Goal: Task Accomplishment & Management: Complete application form

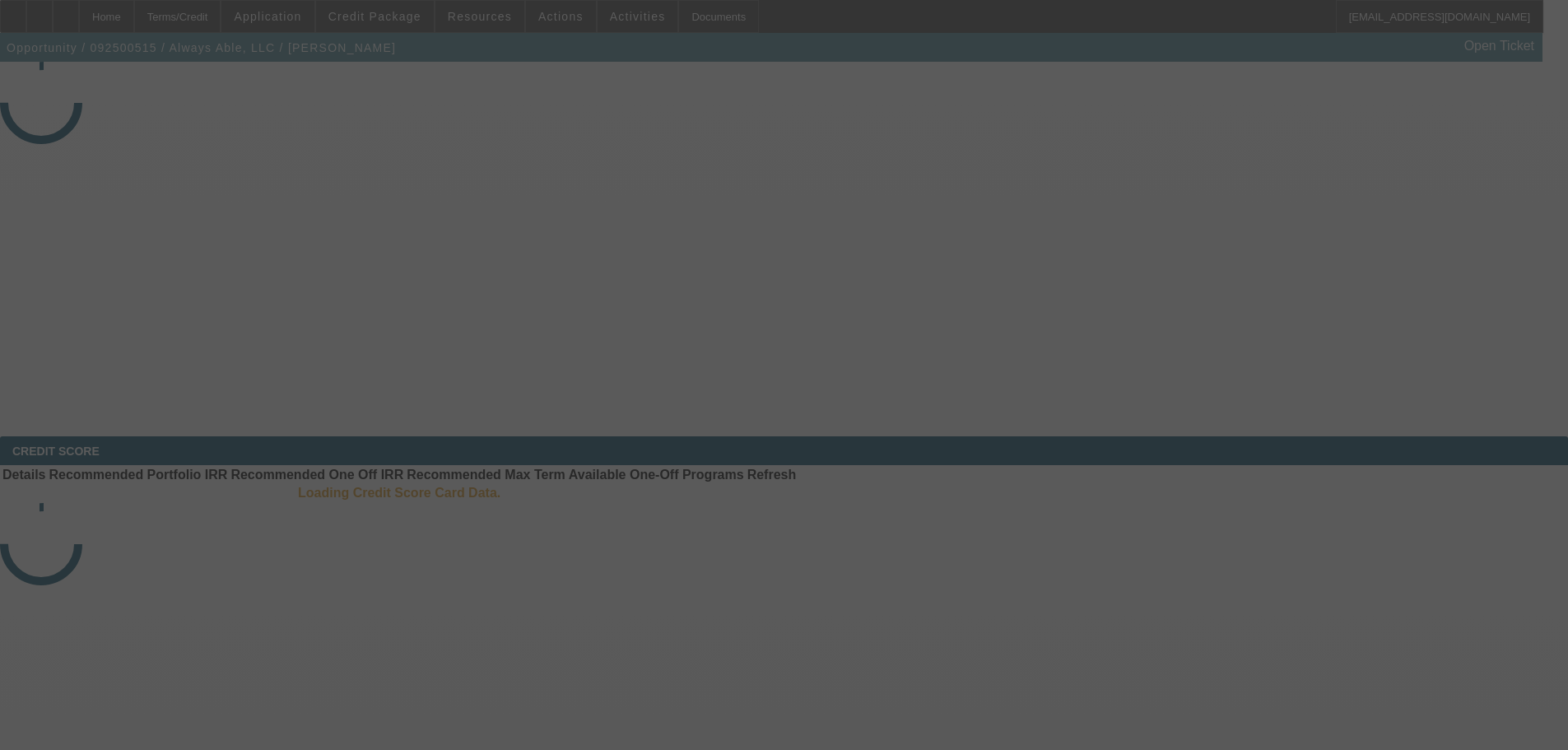
select select "3"
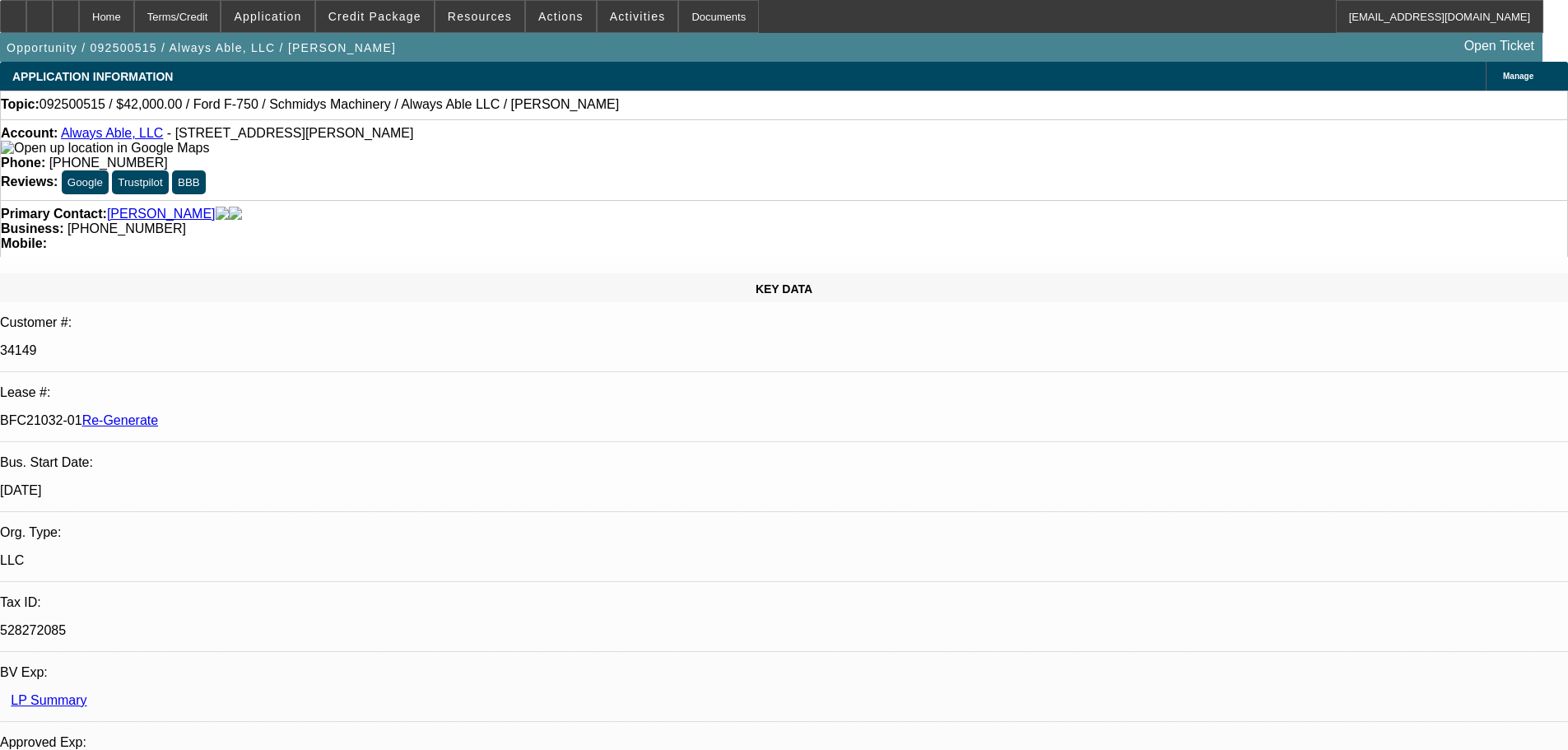
select select "0"
select select "6"
click at [547, 11] on span "Actions" at bounding box center [561, 16] width 46 height 13
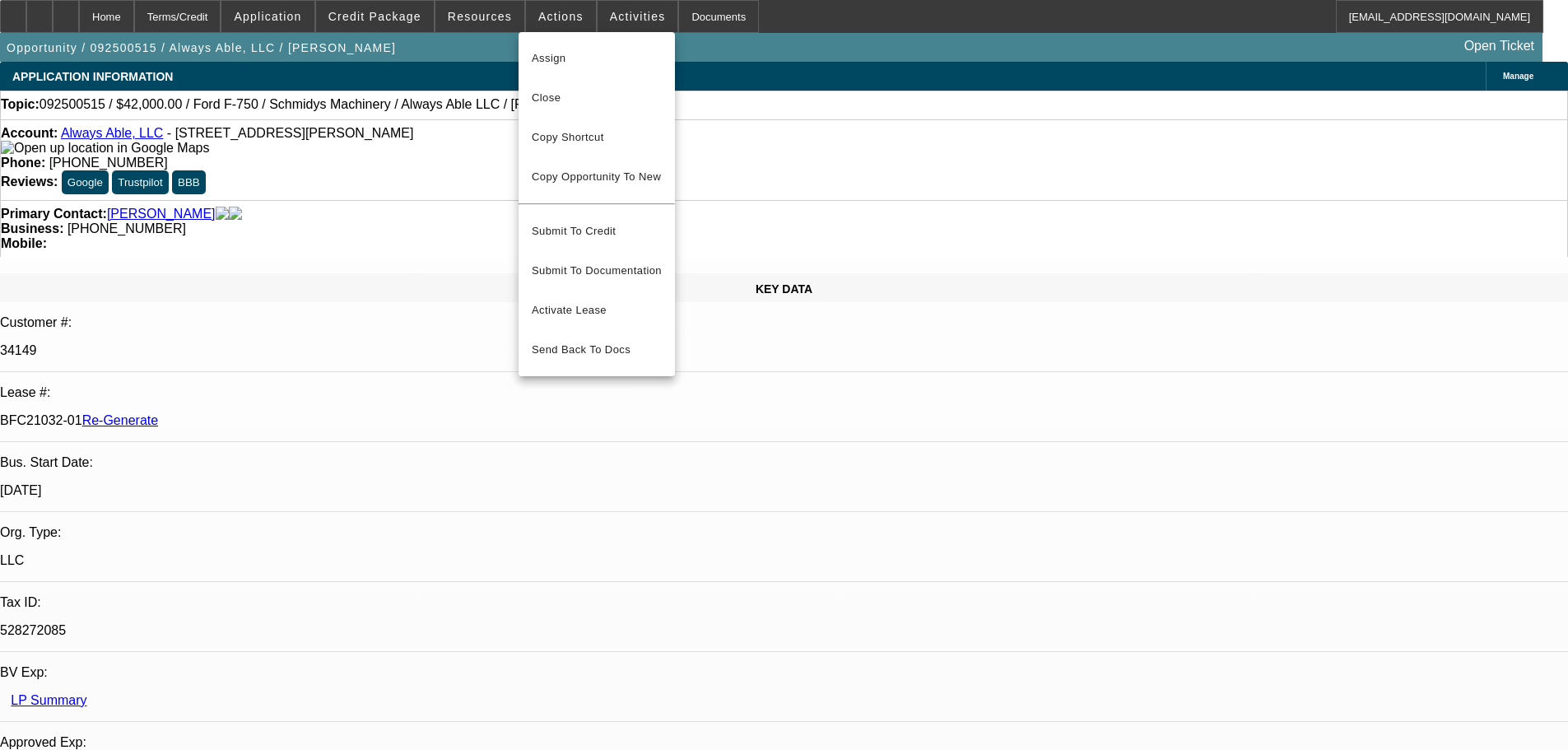
click at [480, 24] on div at bounding box center [784, 375] width 1568 height 750
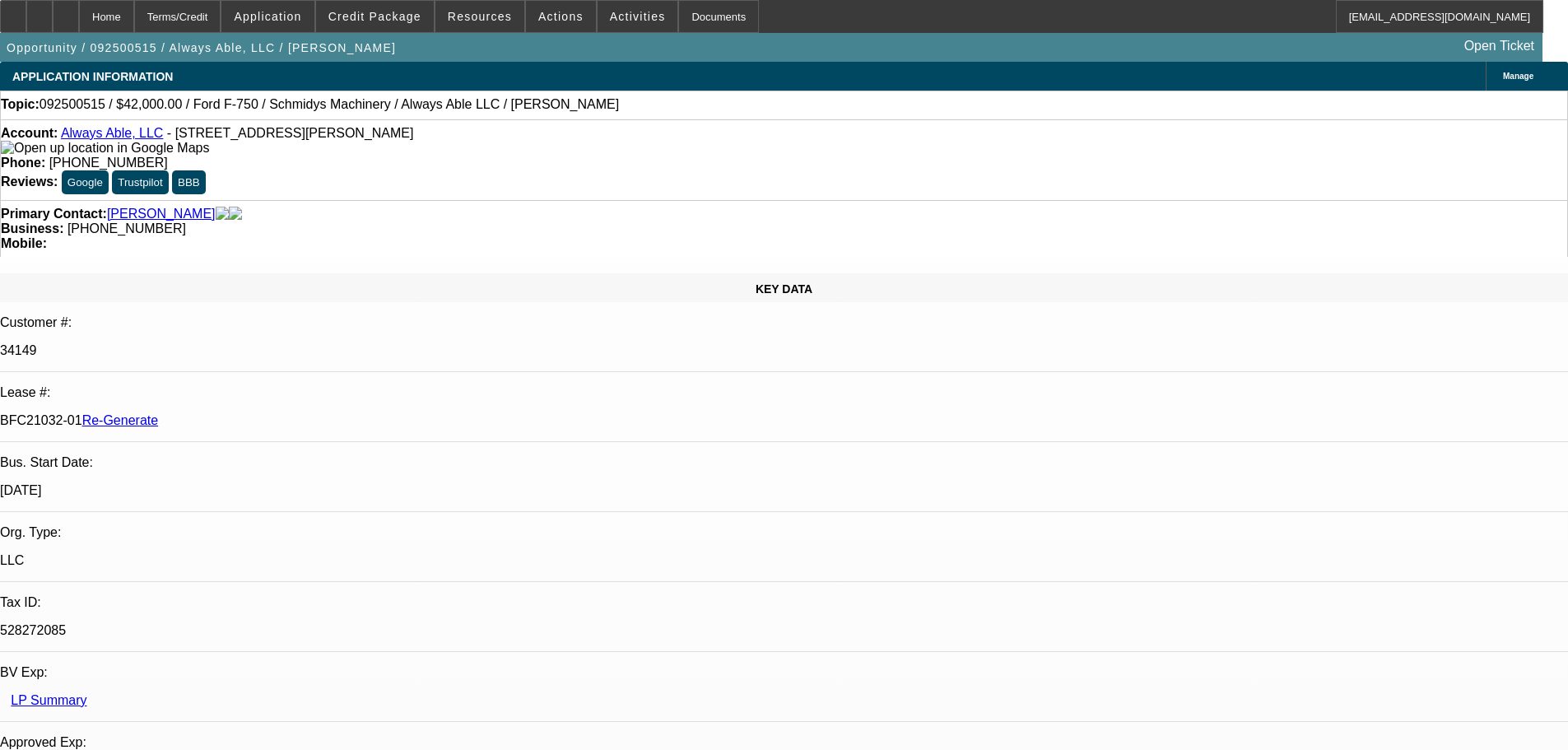
click at [470, 12] on span "Resources" at bounding box center [480, 16] width 64 height 13
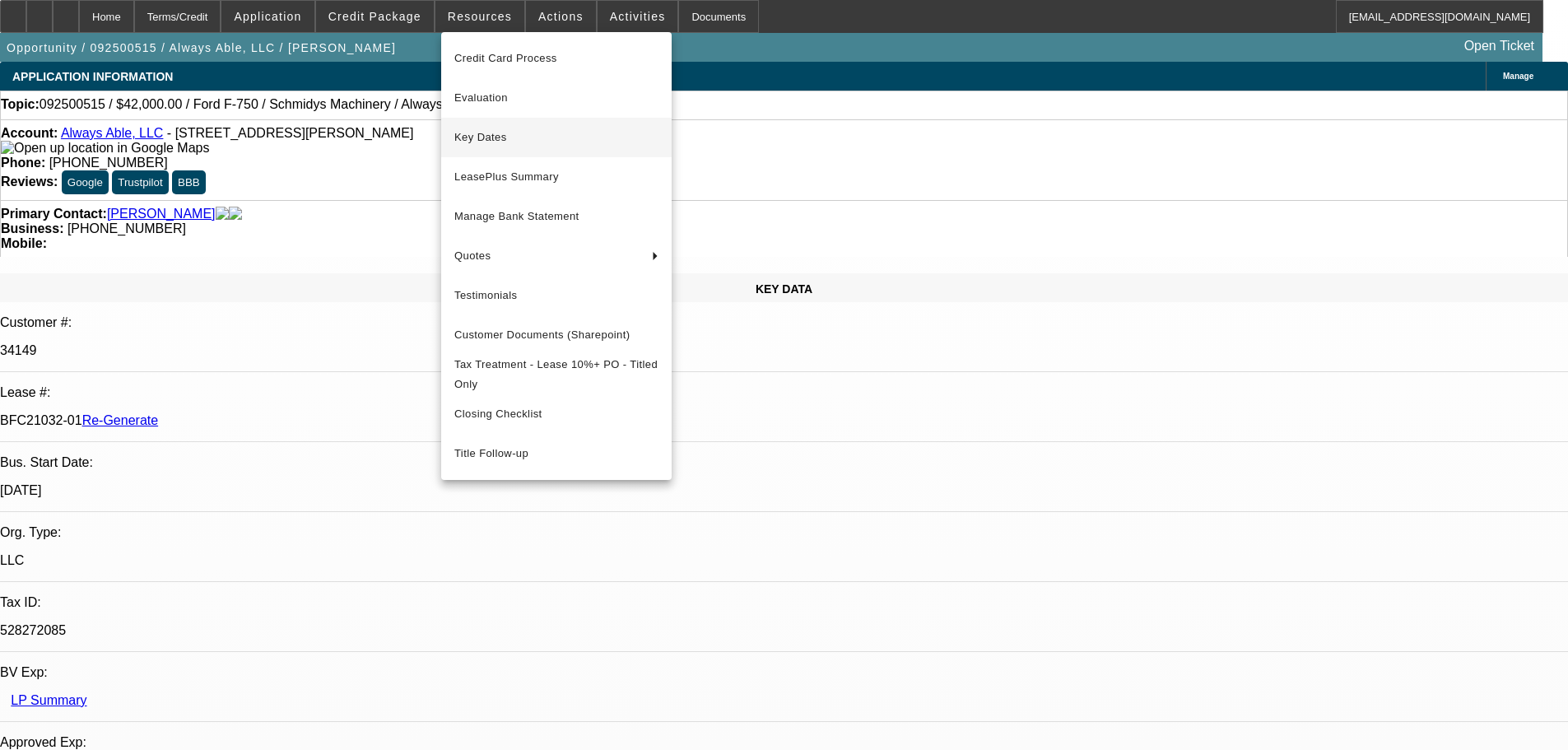
click at [505, 149] on button "Key Dates" at bounding box center [556, 138] width 231 height 39
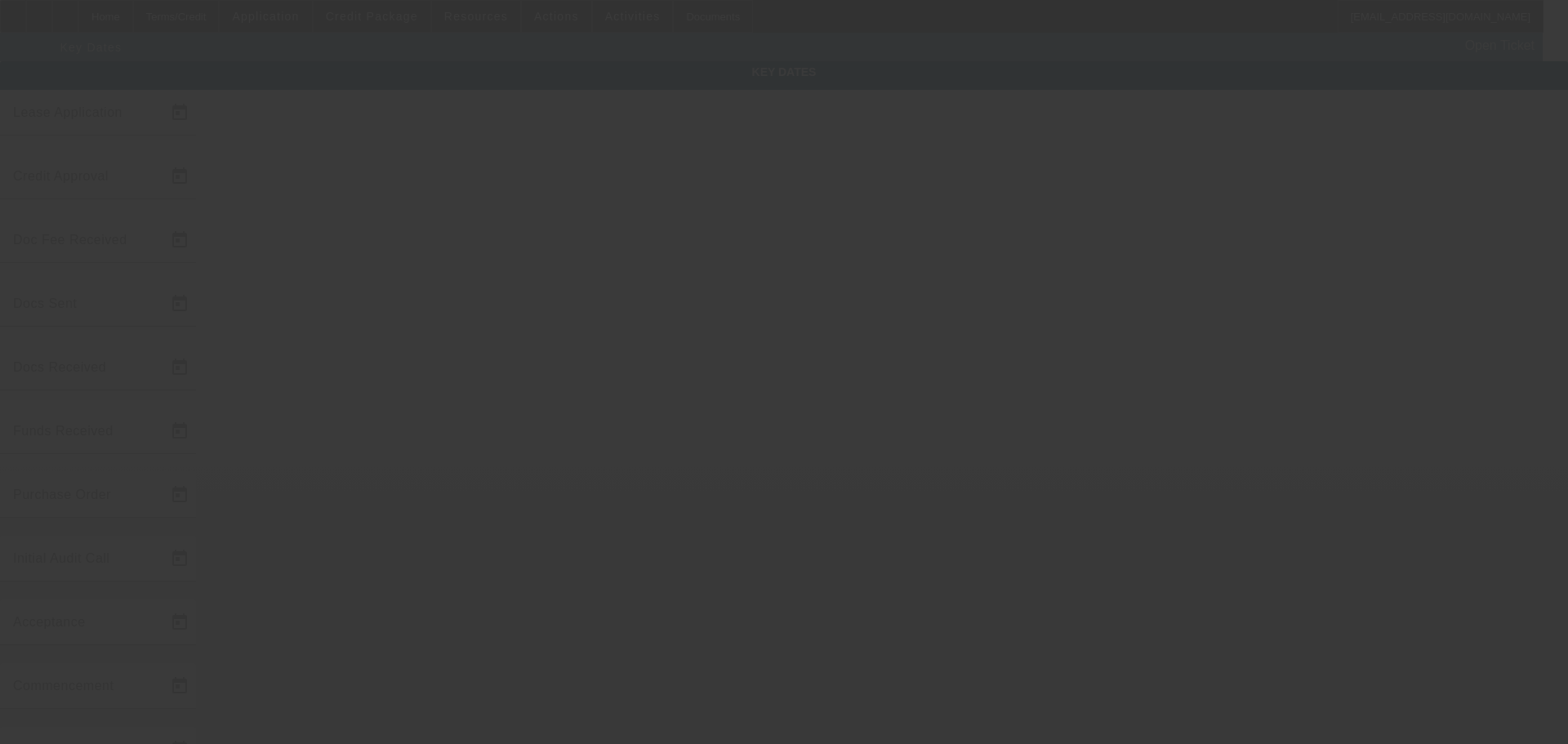
type input "9/23/2025"
type input "9/24/2025"
type input "9/26/2025"
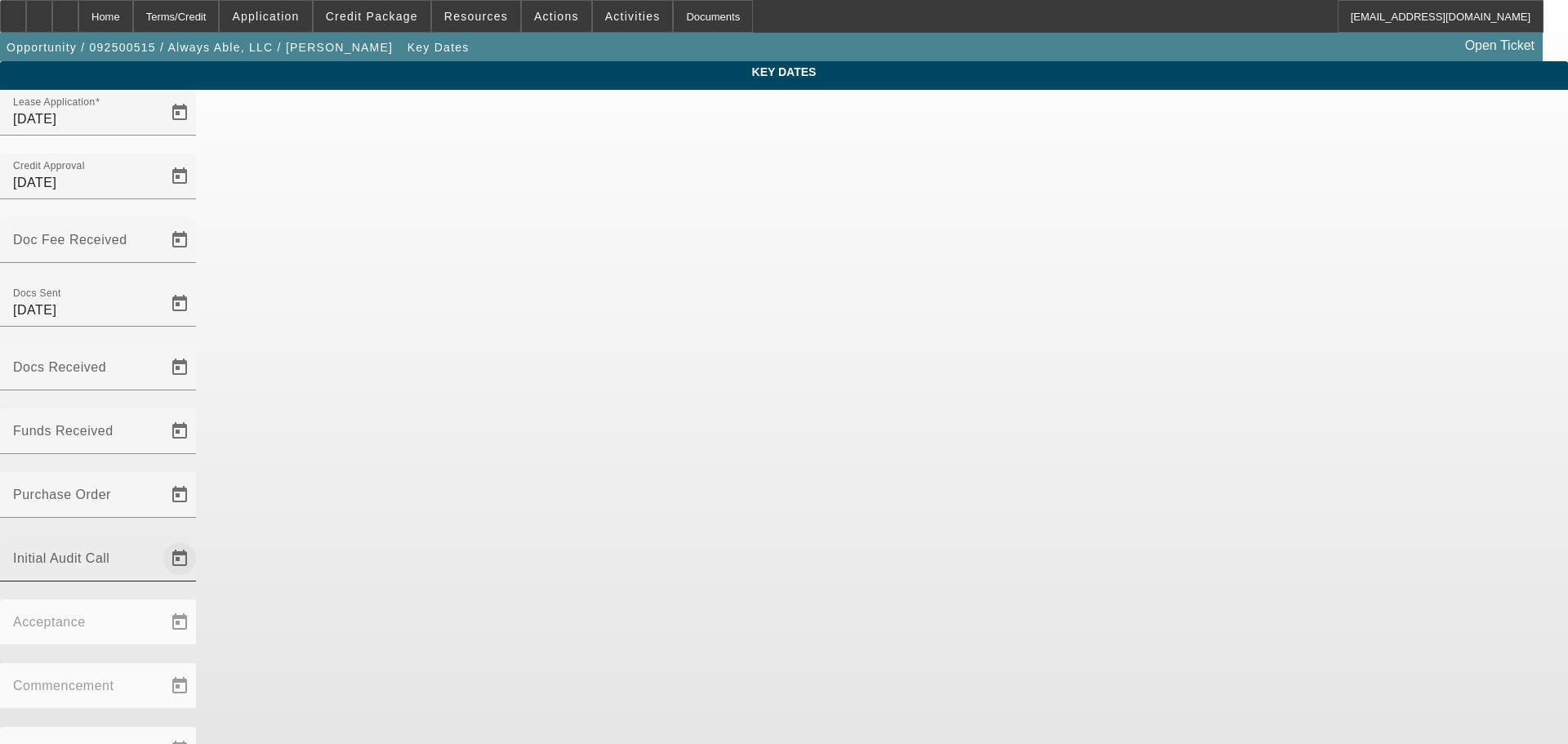
click at [200, 539] on span "Open calendar" at bounding box center [179, 558] width 39 height 39
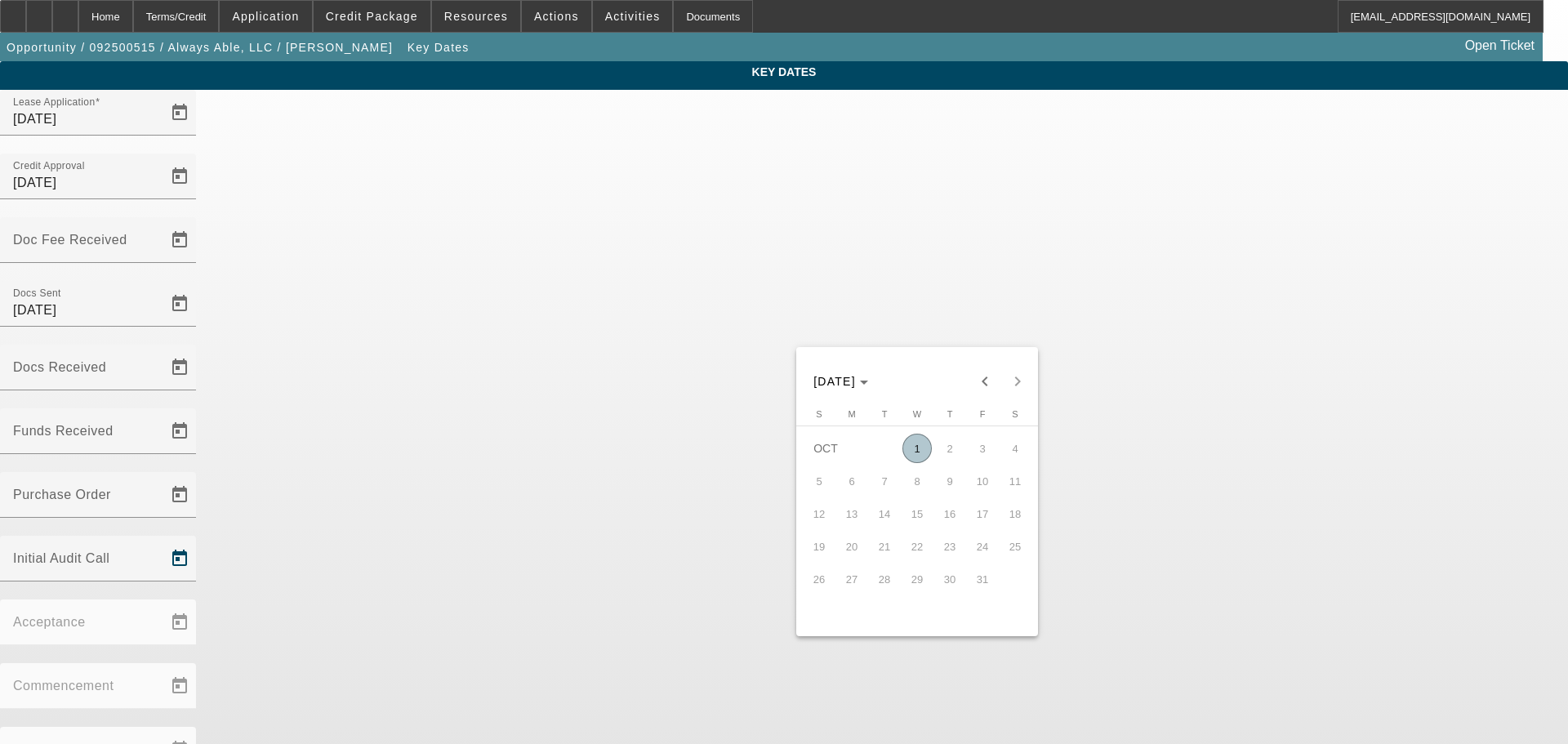
click at [918, 463] on span "1" at bounding box center [917, 448] width 29 height 29
type input "10/1/2025"
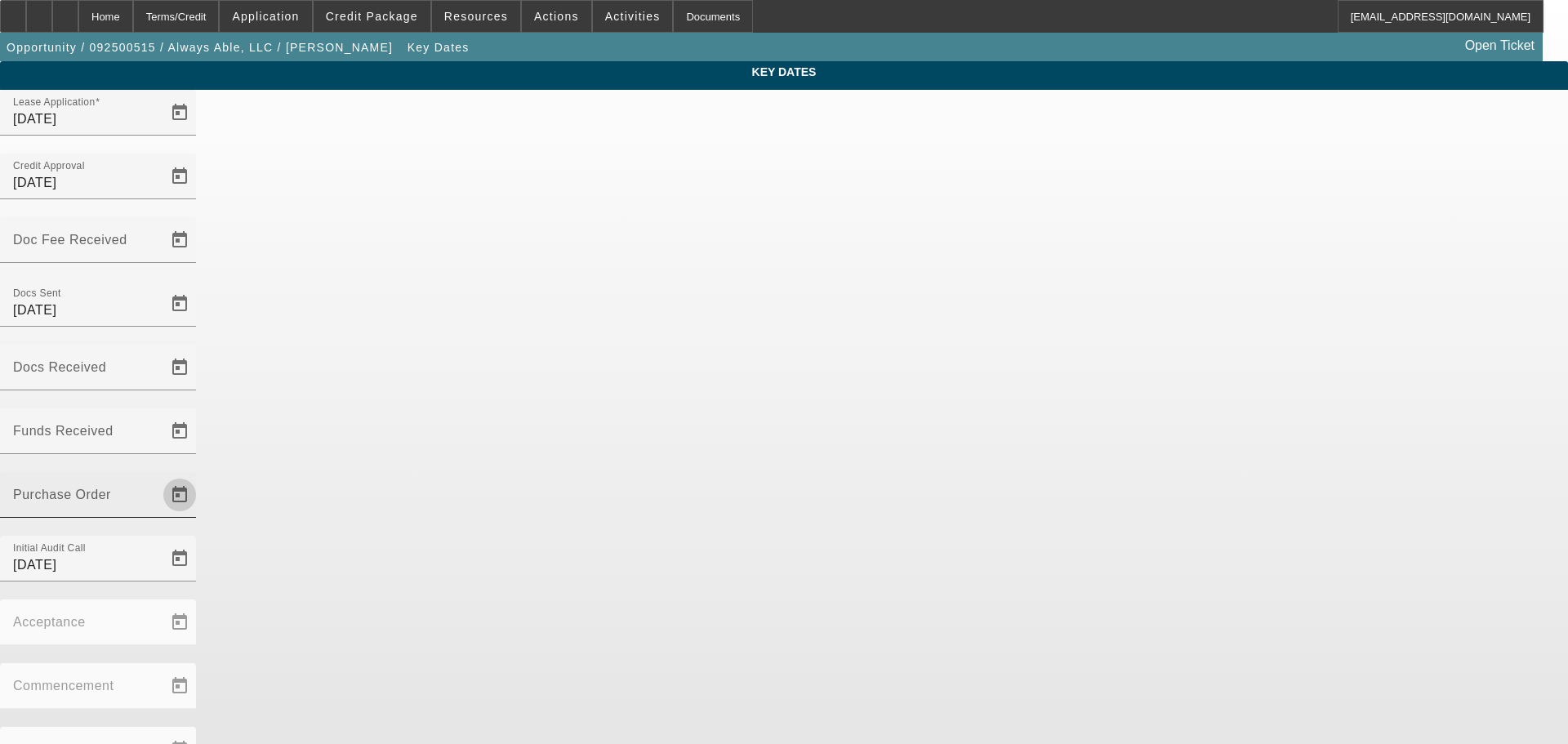
click at [200, 476] on span "Open calendar" at bounding box center [179, 495] width 39 height 39
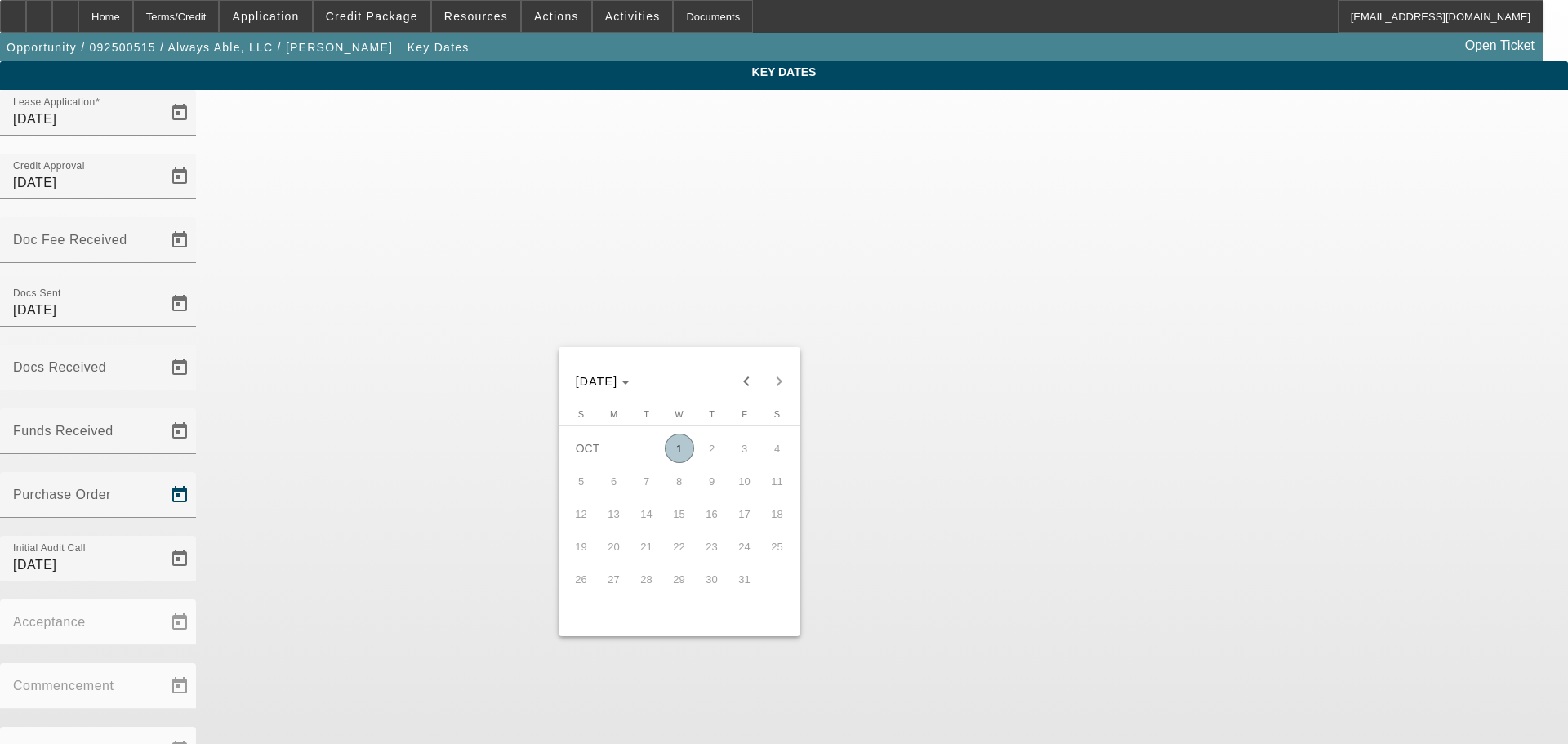
click at [689, 452] on span "1" at bounding box center [679, 448] width 29 height 29
type input "10/1/2025"
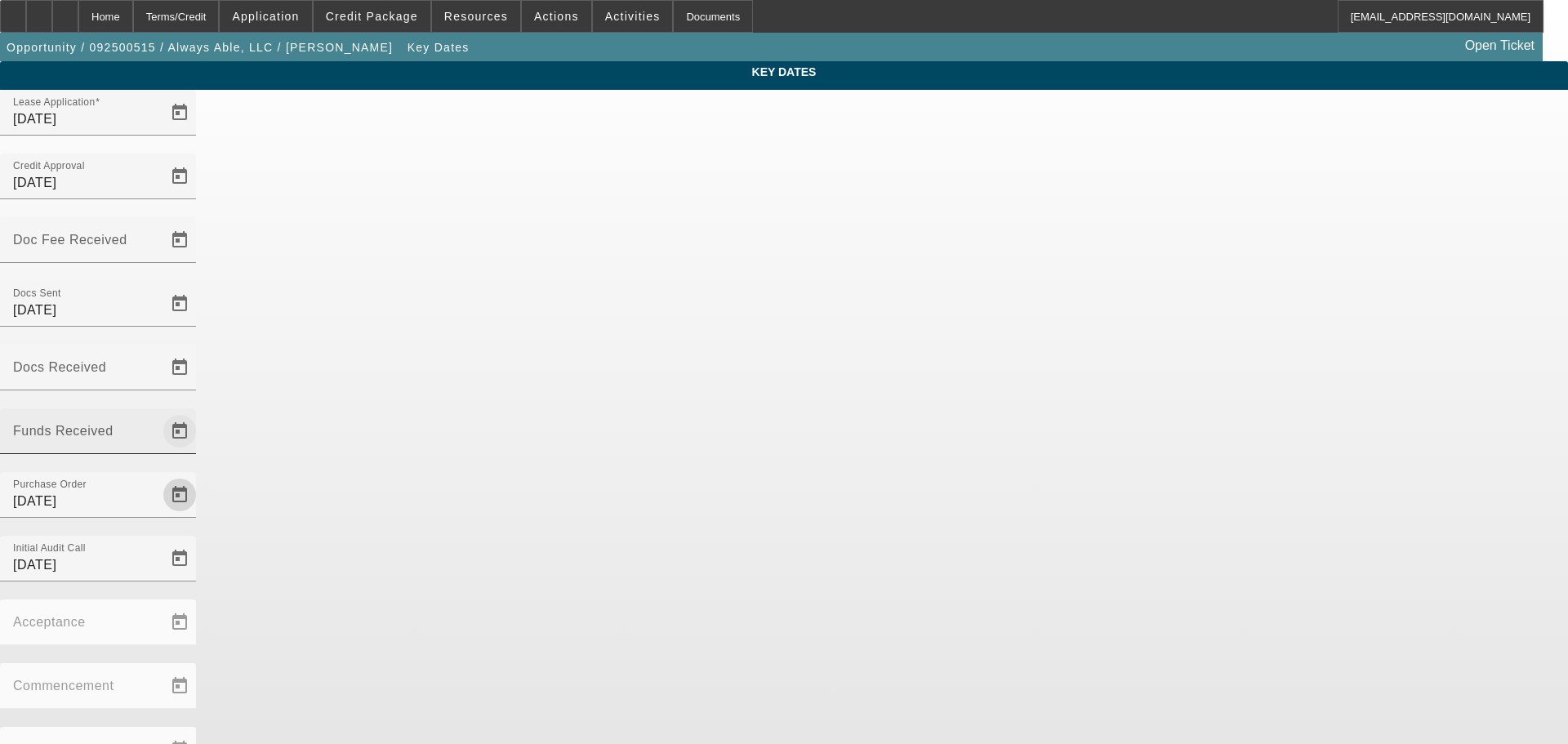
click at [200, 412] on span "Open calendar" at bounding box center [179, 431] width 39 height 39
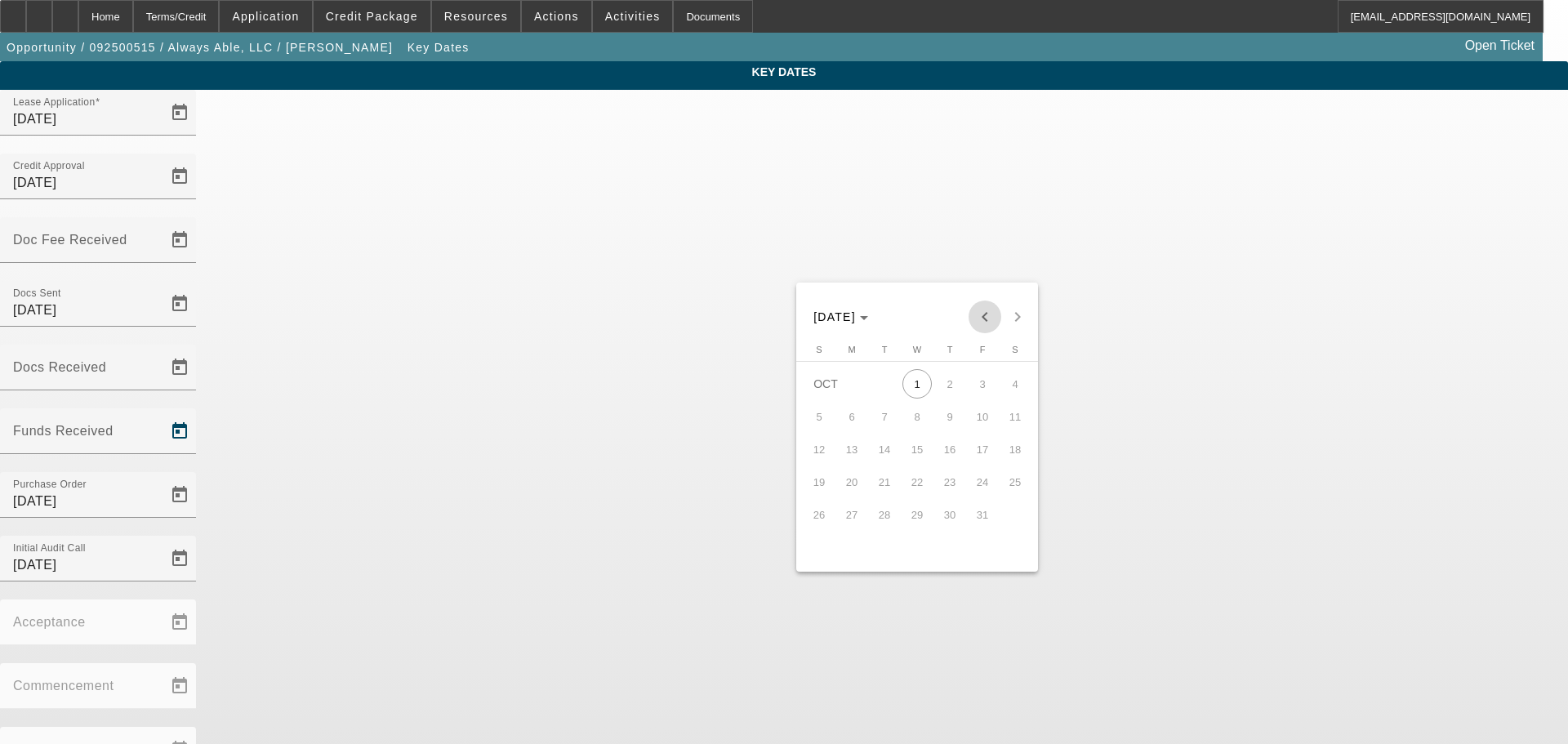
click at [979, 320] on span "Previous month" at bounding box center [985, 317] width 33 height 33
click at [879, 550] on span "30" at bounding box center [884, 547] width 29 height 29
type input "9/30/2025"
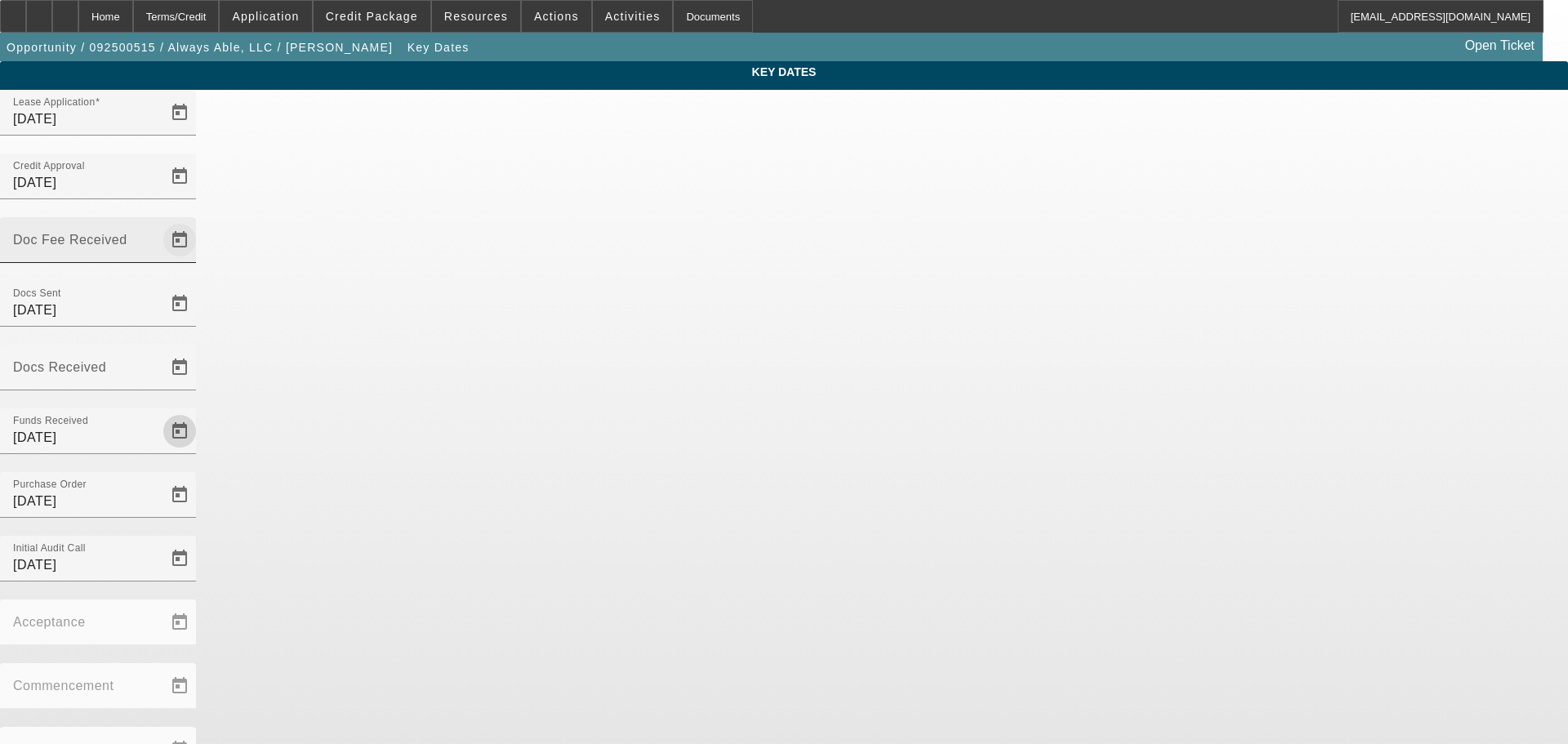
click at [200, 220] on span "Open calendar" at bounding box center [179, 240] width 39 height 39
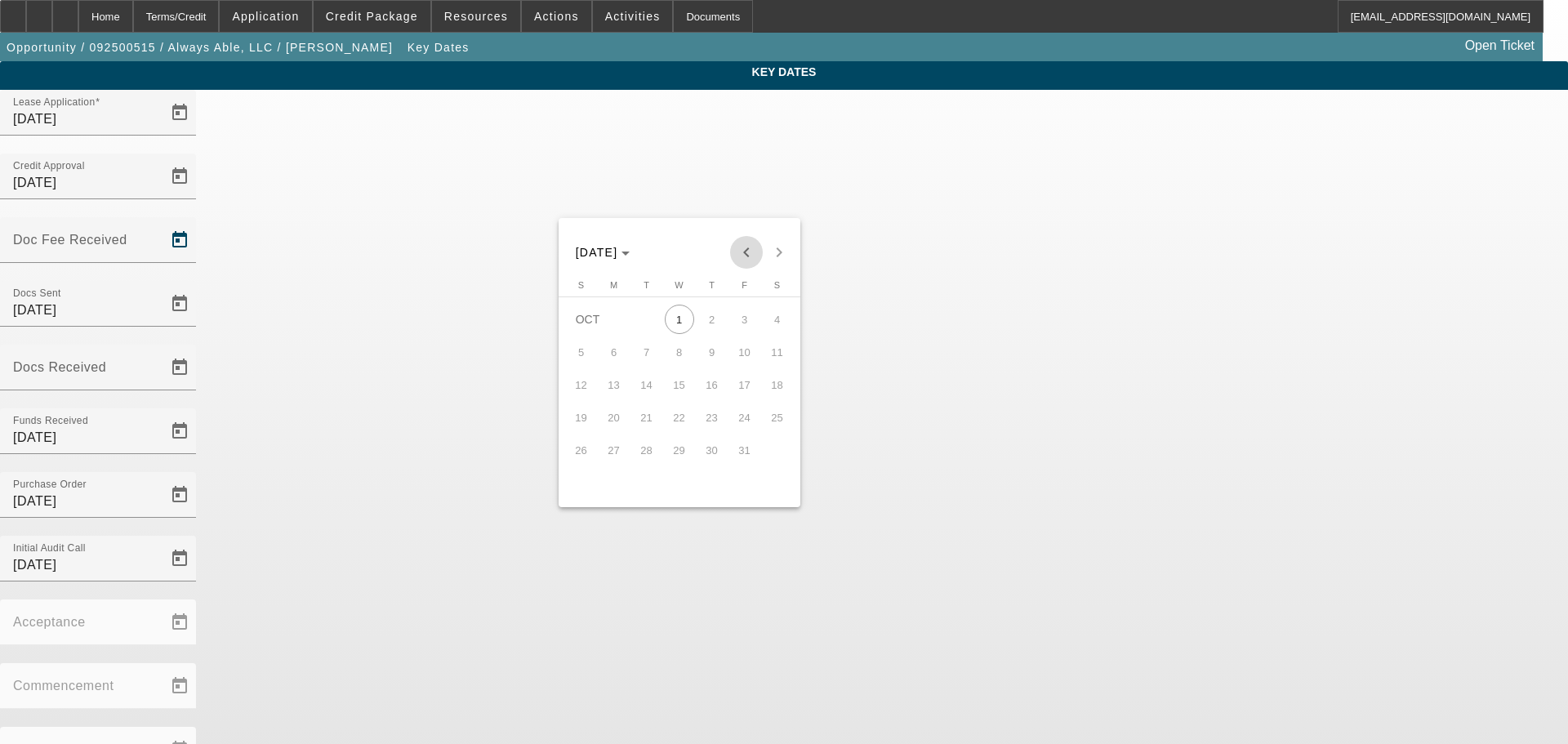
click at [745, 253] on span "Previous month" at bounding box center [746, 252] width 33 height 33
click at [744, 455] on span "26" at bounding box center [745, 450] width 29 height 29
type input "9/26/2025"
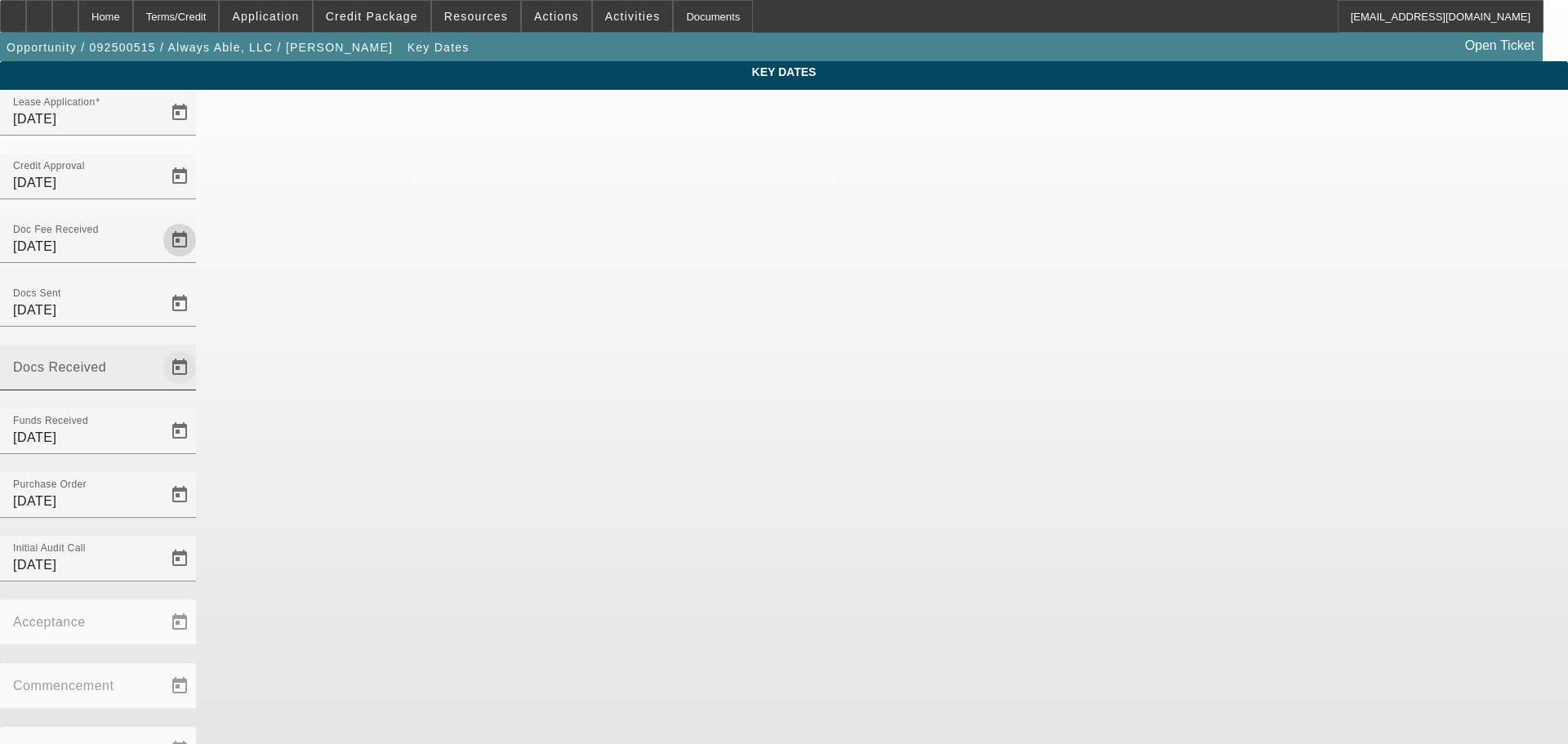
click at [200, 348] on span "Open calendar" at bounding box center [179, 368] width 39 height 39
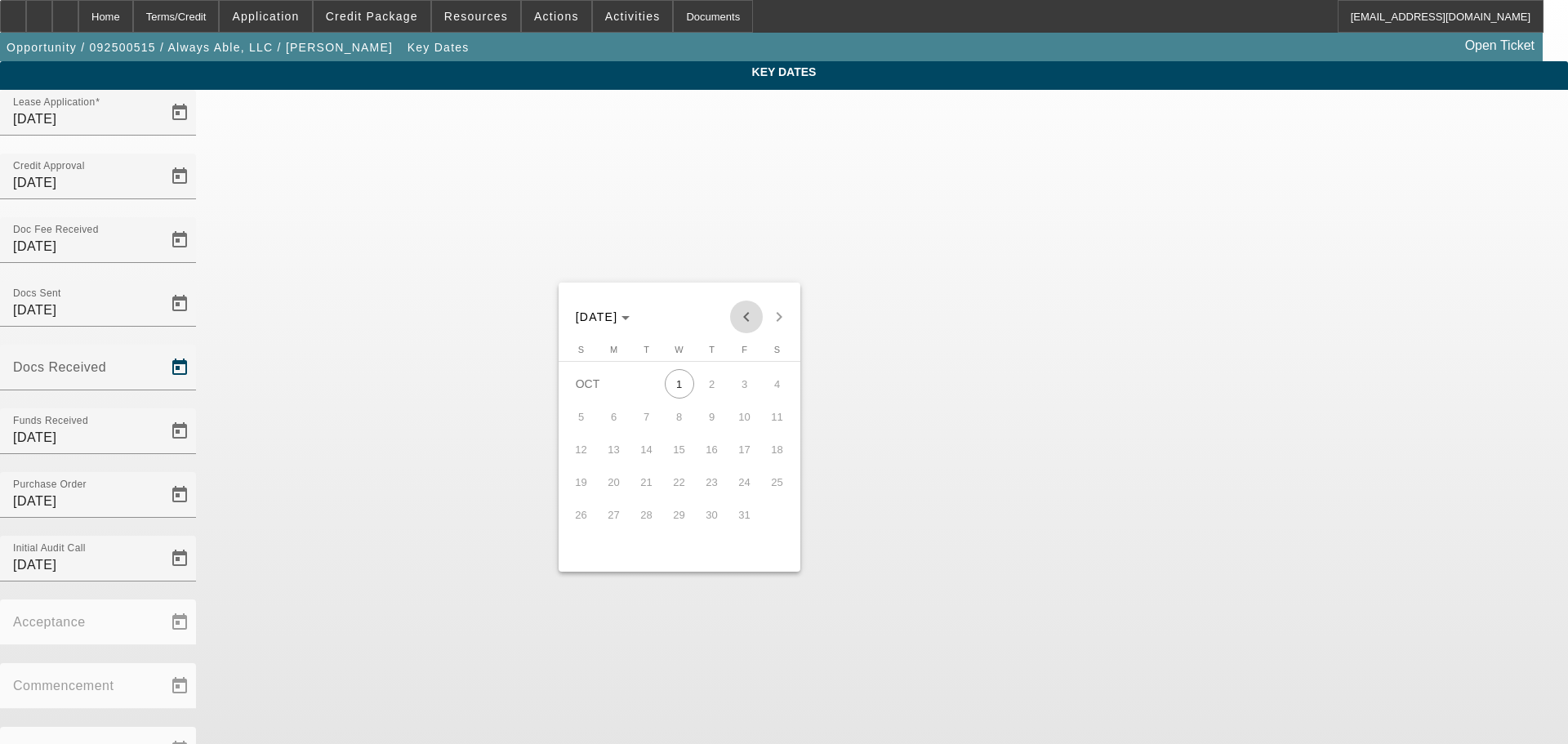
click at [747, 333] on button "Previous month" at bounding box center [746, 317] width 33 height 33
click at [611, 559] on span "29" at bounding box center [614, 547] width 29 height 29
type input "9/29/2025"
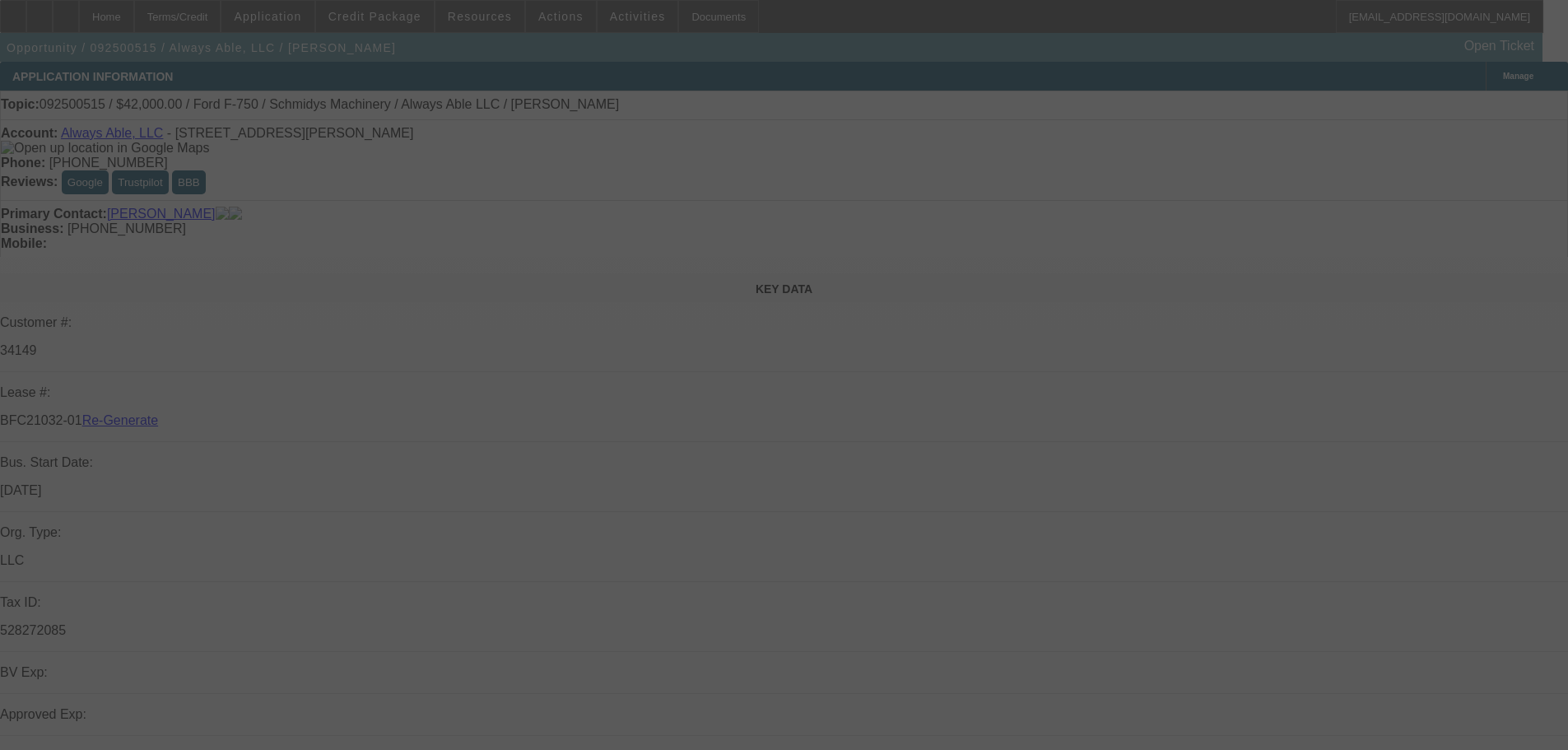
select select "3"
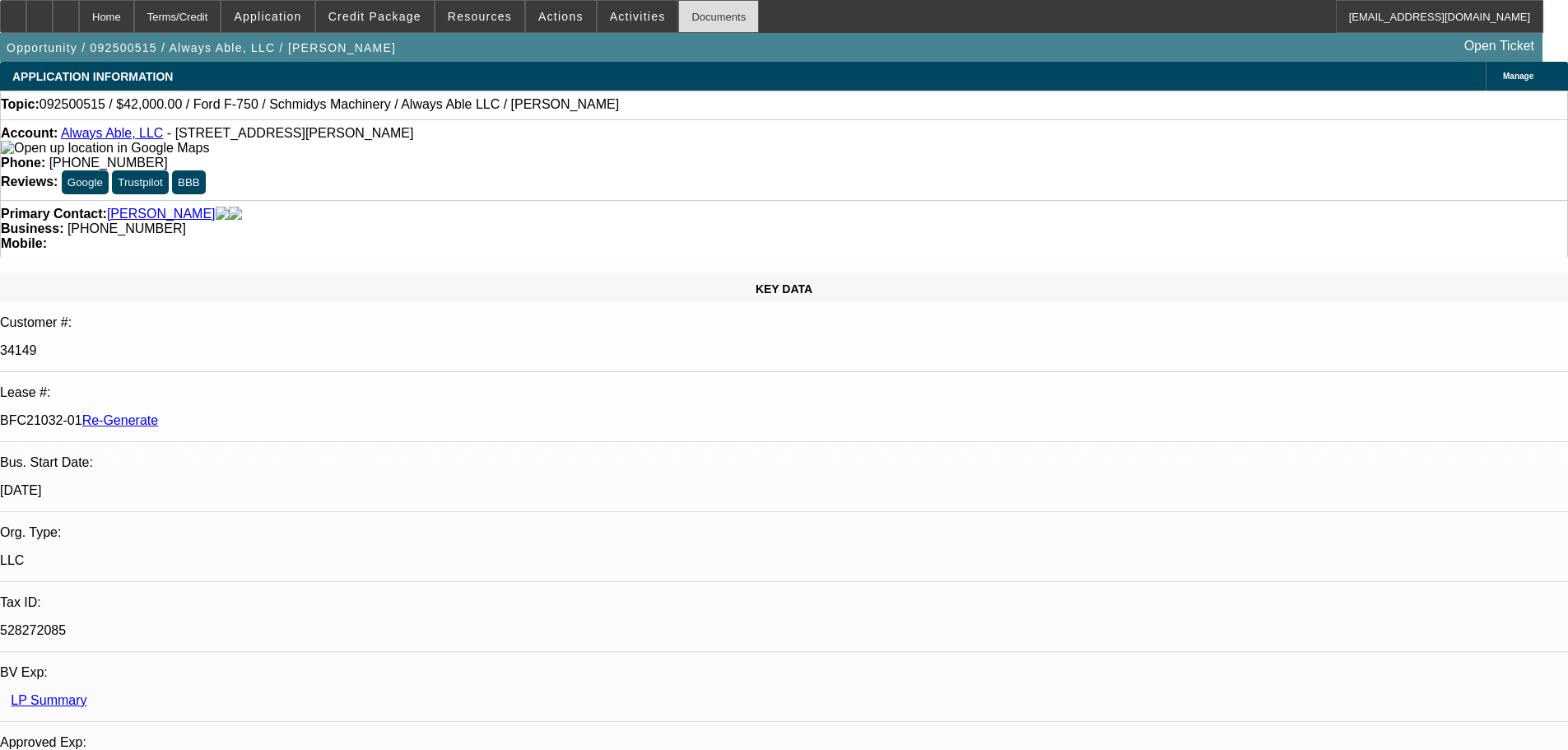
select select "0"
select select "6"
click at [684, 14] on div "Documents" at bounding box center [718, 16] width 81 height 33
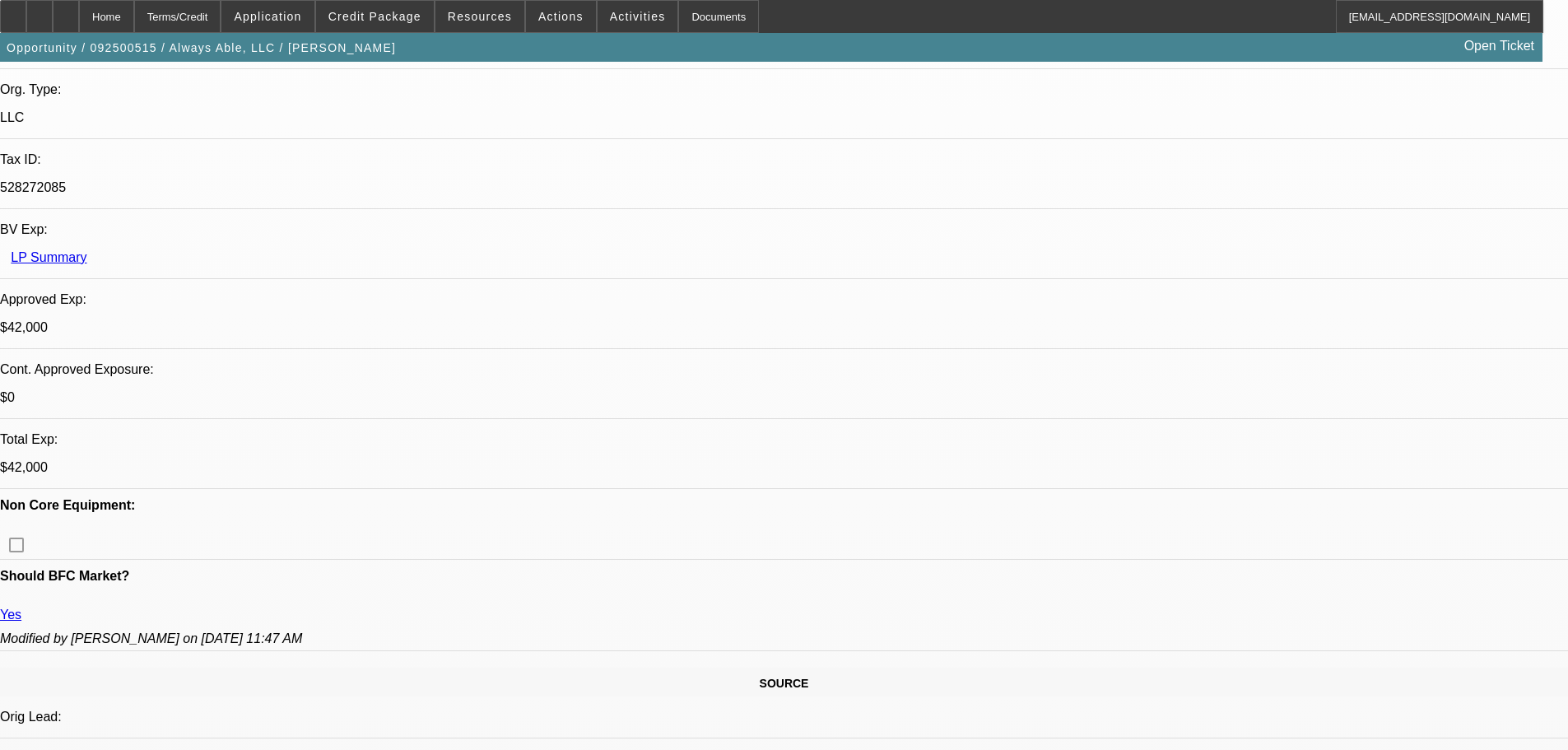
scroll to position [428, 0]
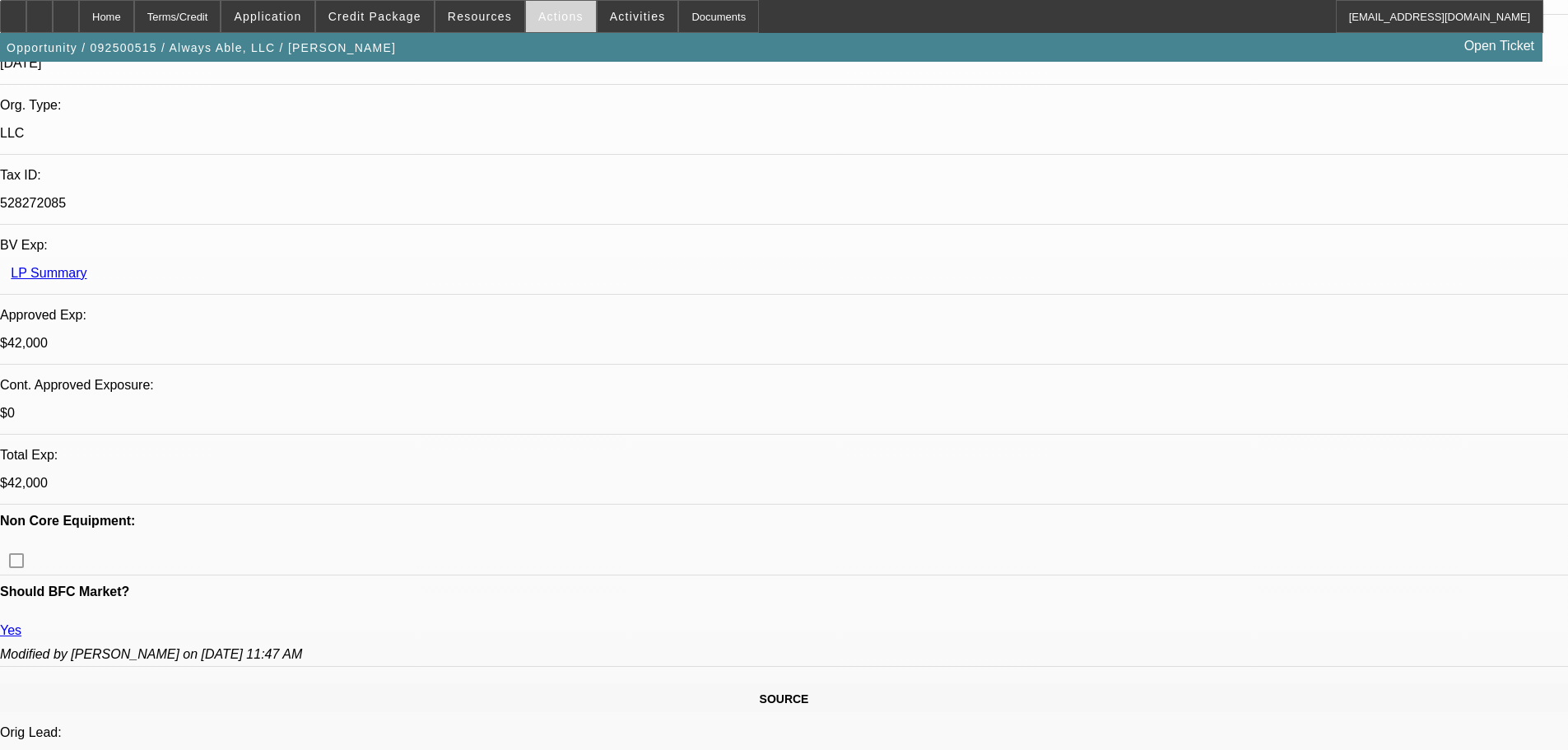
click at [546, 17] on span "Actions" at bounding box center [561, 16] width 46 height 13
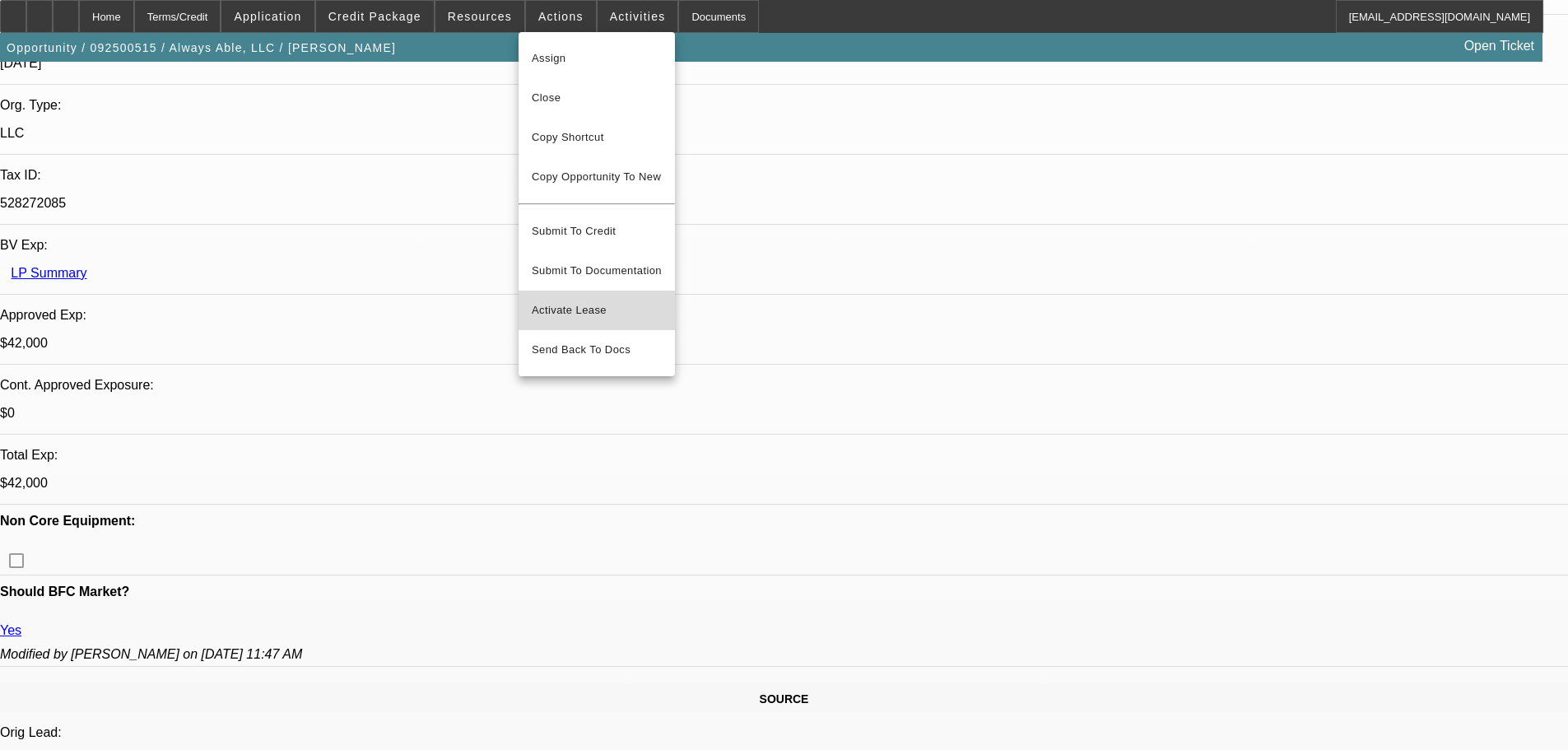
click at [576, 301] on span "Activate Lease" at bounding box center [597, 311] width 130 height 20
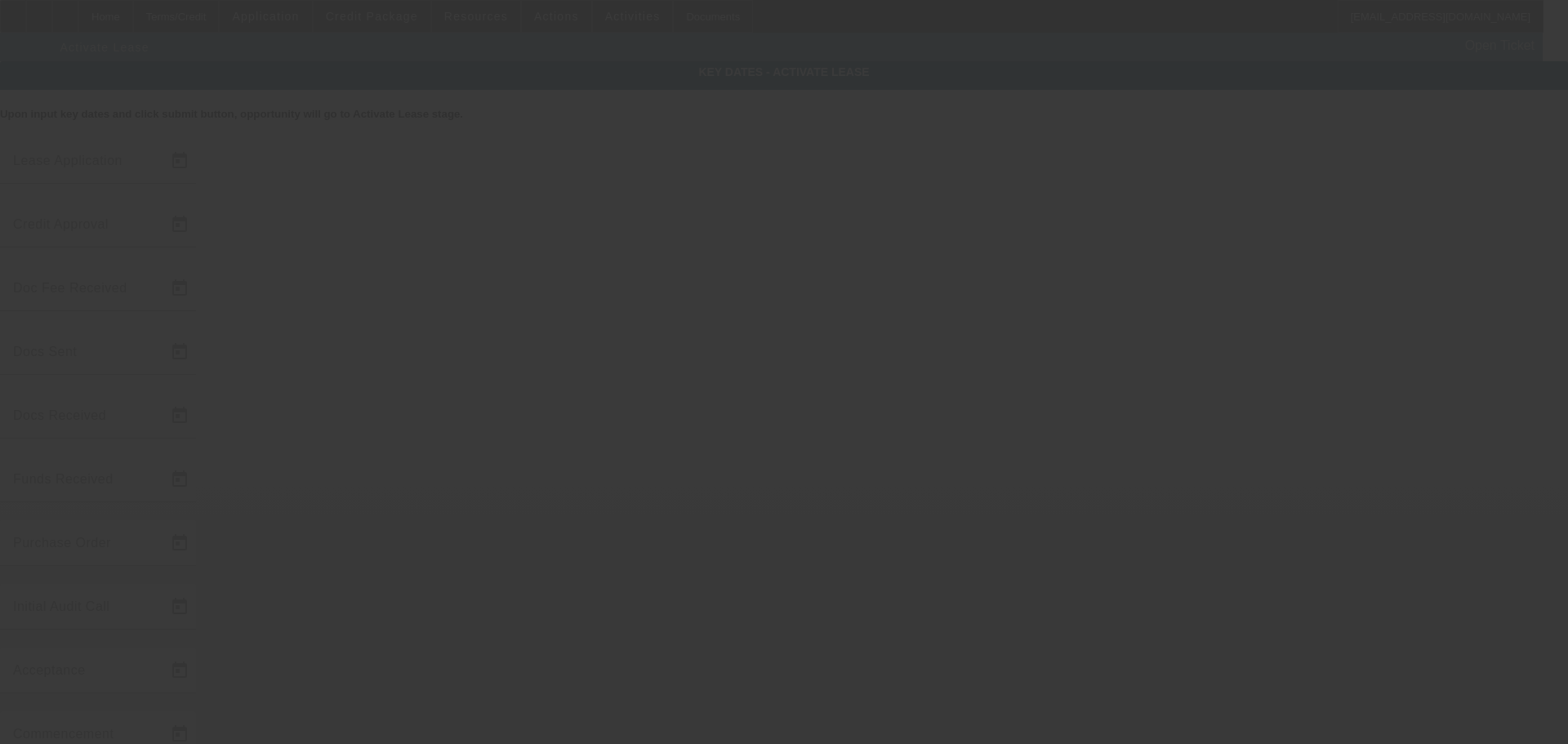
type input "9/23/2025"
type input "9/24/2025"
type input "9/26/2025"
type input "9/29/2025"
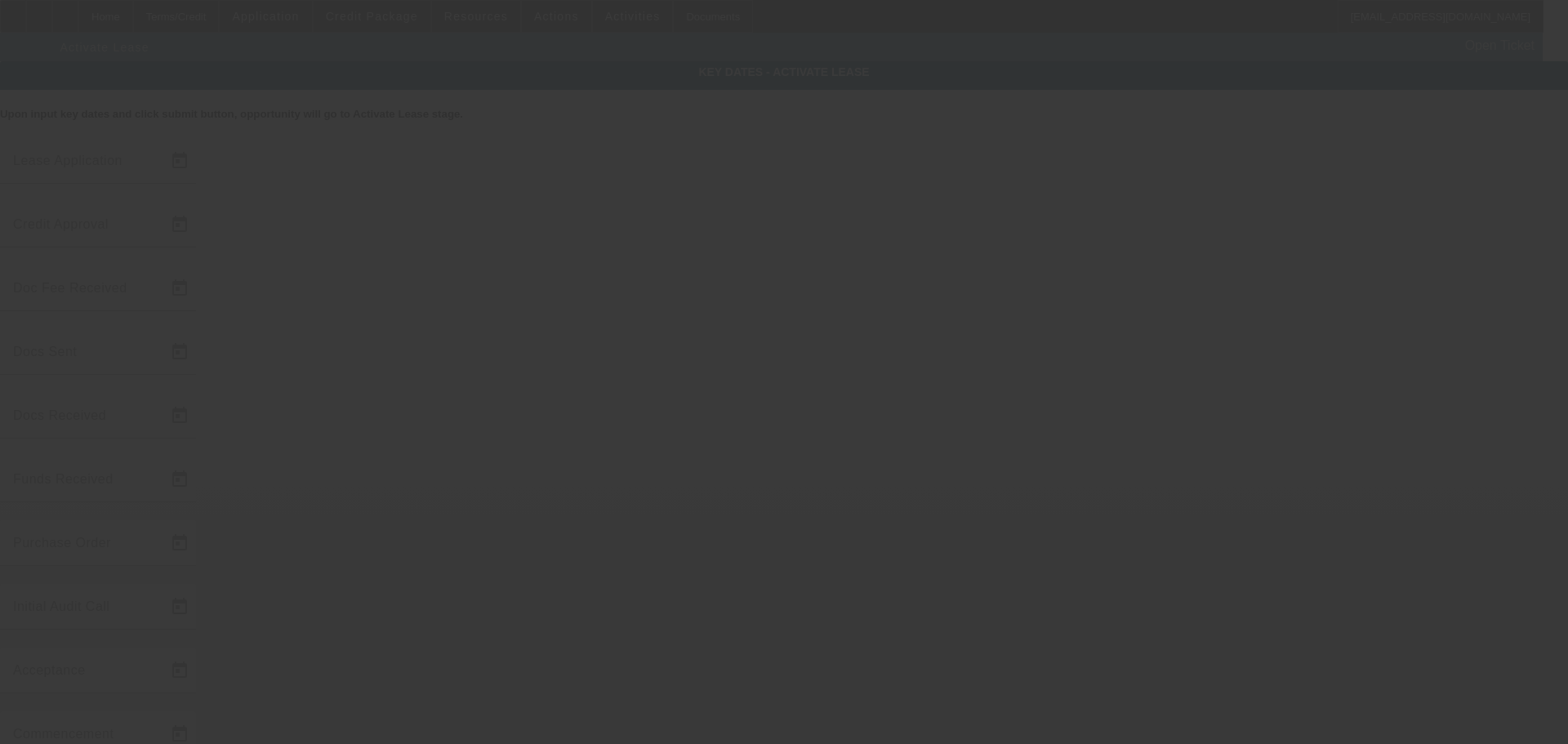
type input "9/30/2025"
type input "10/1/2025"
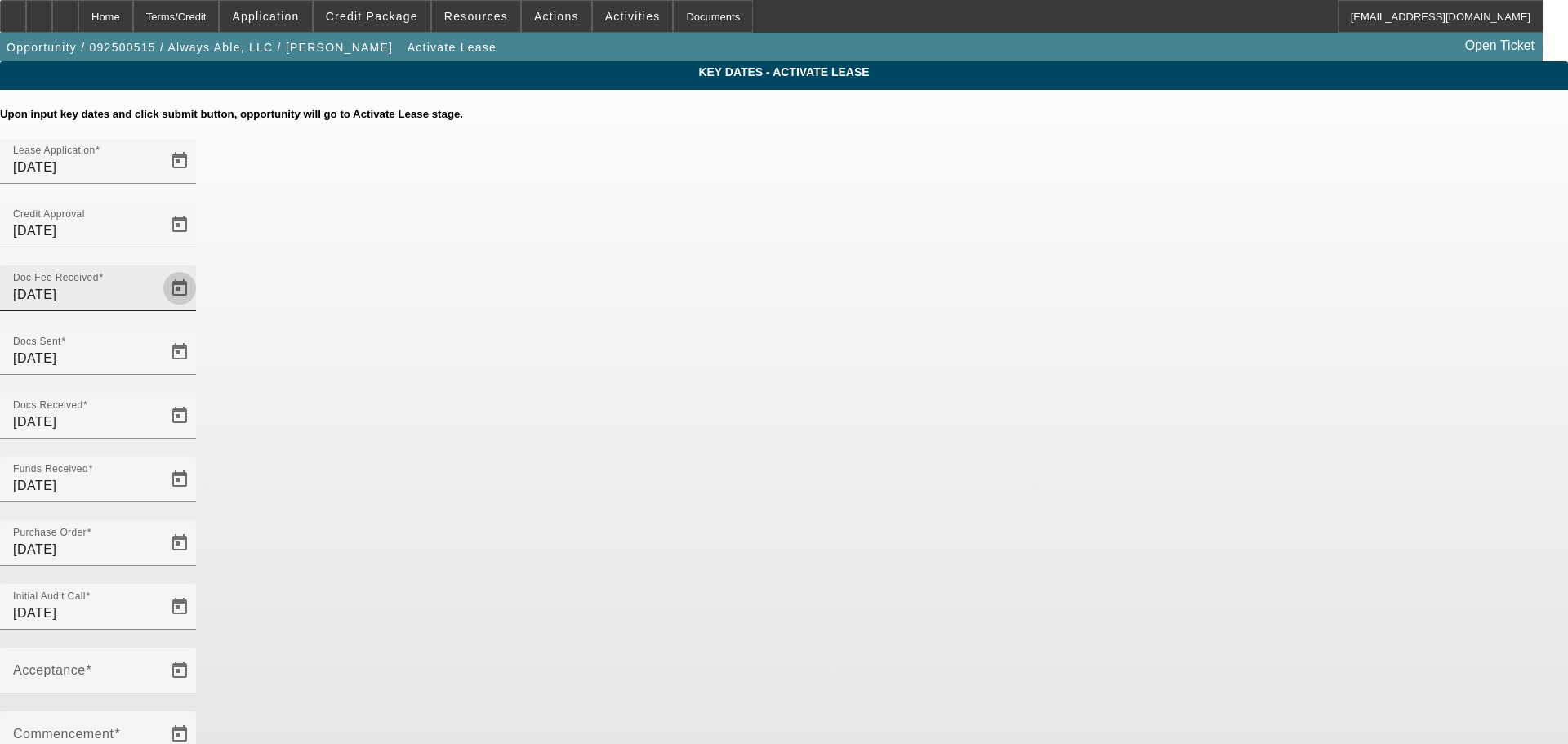
click at [200, 269] on span "Open calendar" at bounding box center [179, 289] width 39 height 39
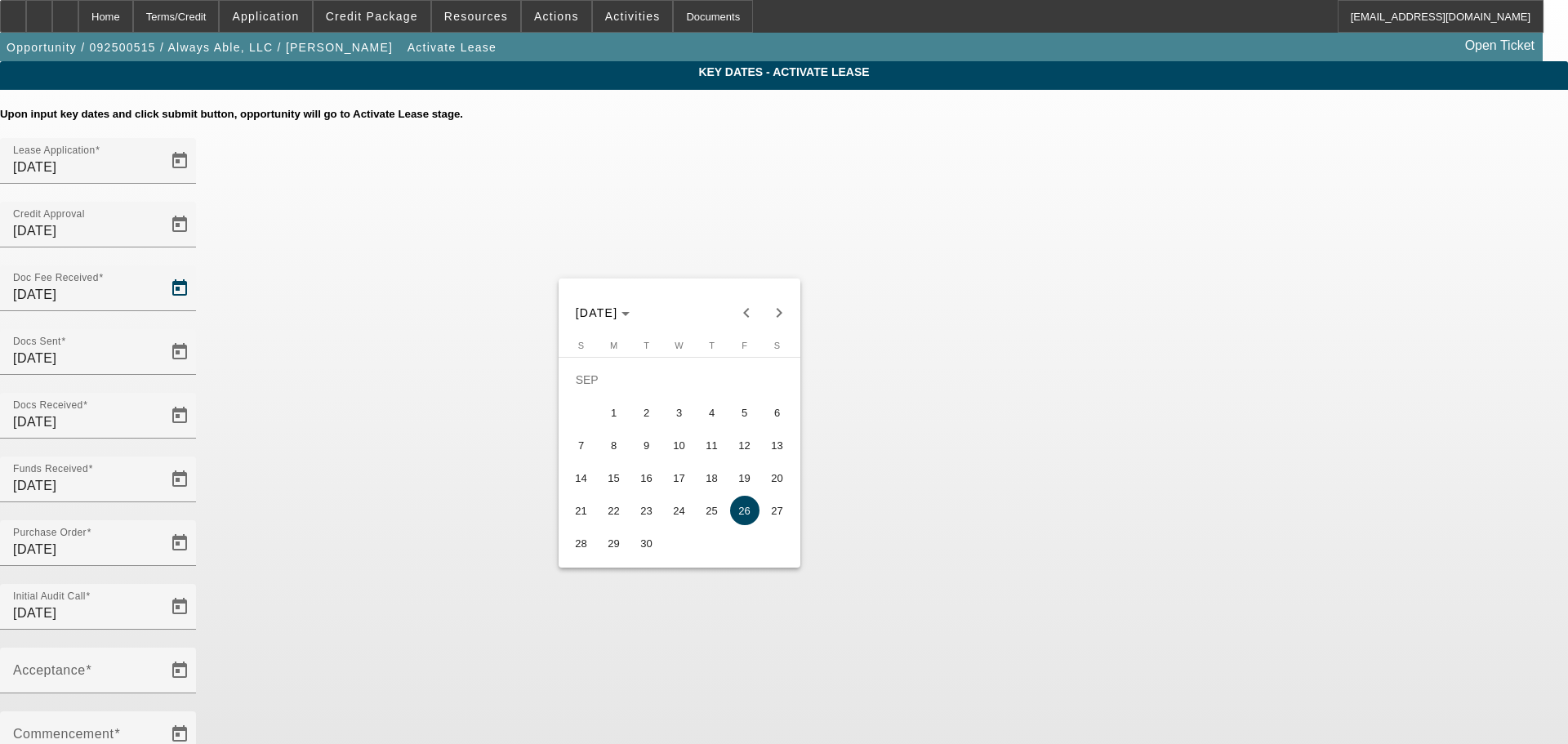
click at [642, 550] on span "30" at bounding box center [646, 542] width 29 height 29
type input "9/30/2025"
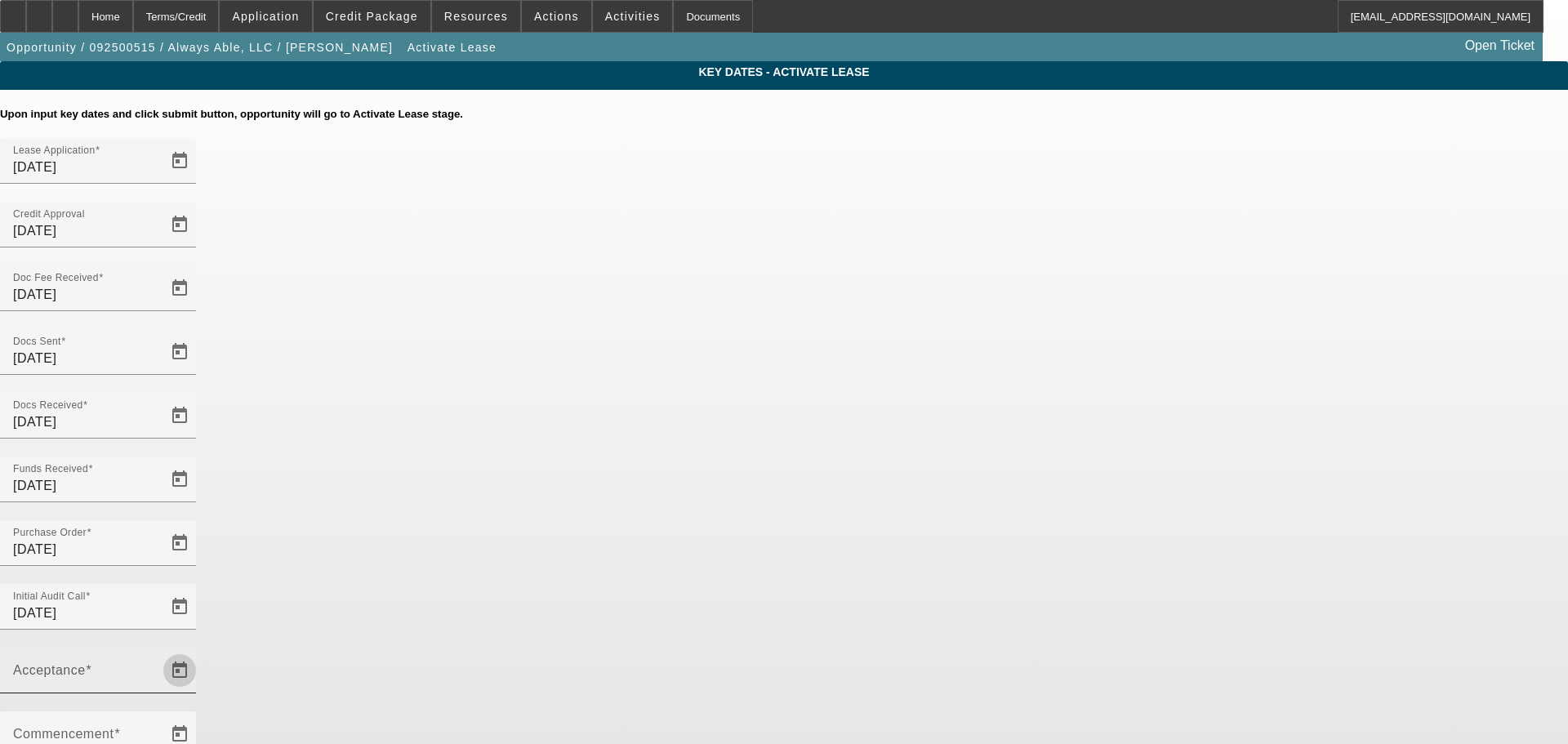
click at [200, 652] on span "Open calendar" at bounding box center [179, 671] width 39 height 39
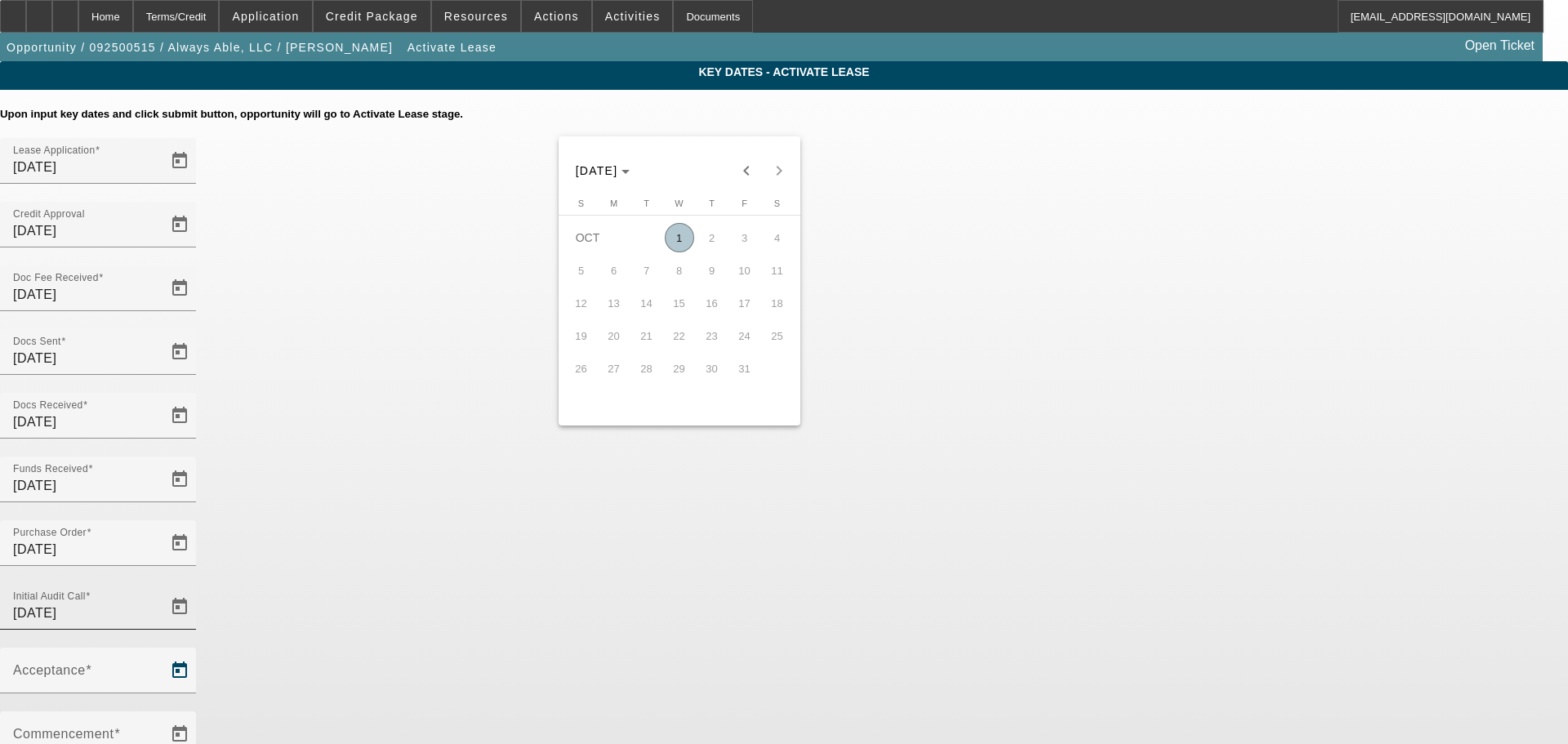
drag, startPoint x: 682, startPoint y: 239, endPoint x: 929, endPoint y: 389, distance: 289.0
click at [682, 241] on span "1" at bounding box center [679, 237] width 29 height 29
type input "10/1/2025"
type input "11/1/2025"
type input "12/1/2025"
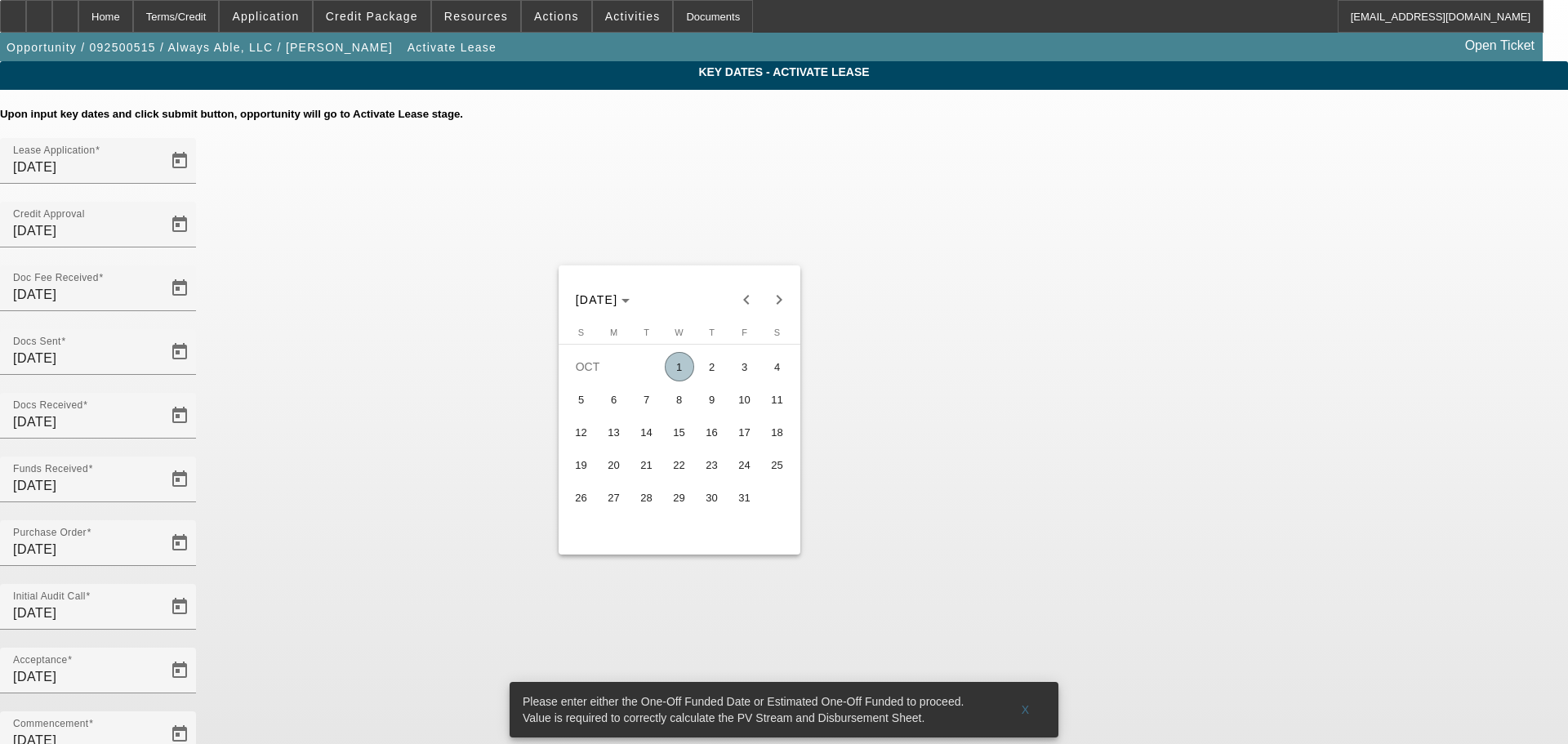
click at [610, 400] on span "6" at bounding box center [614, 399] width 29 height 29
type input "10/6/2025"
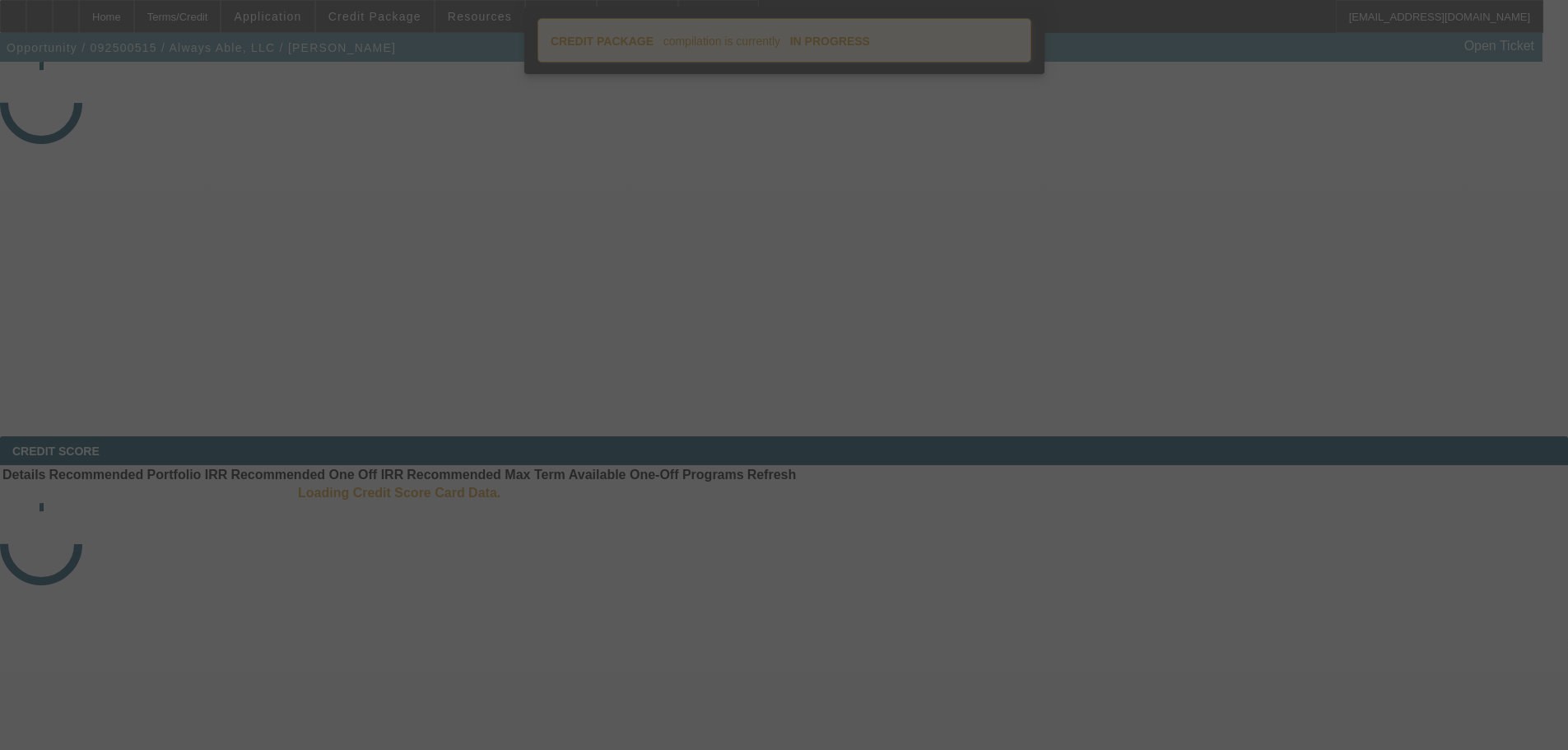
select select "4"
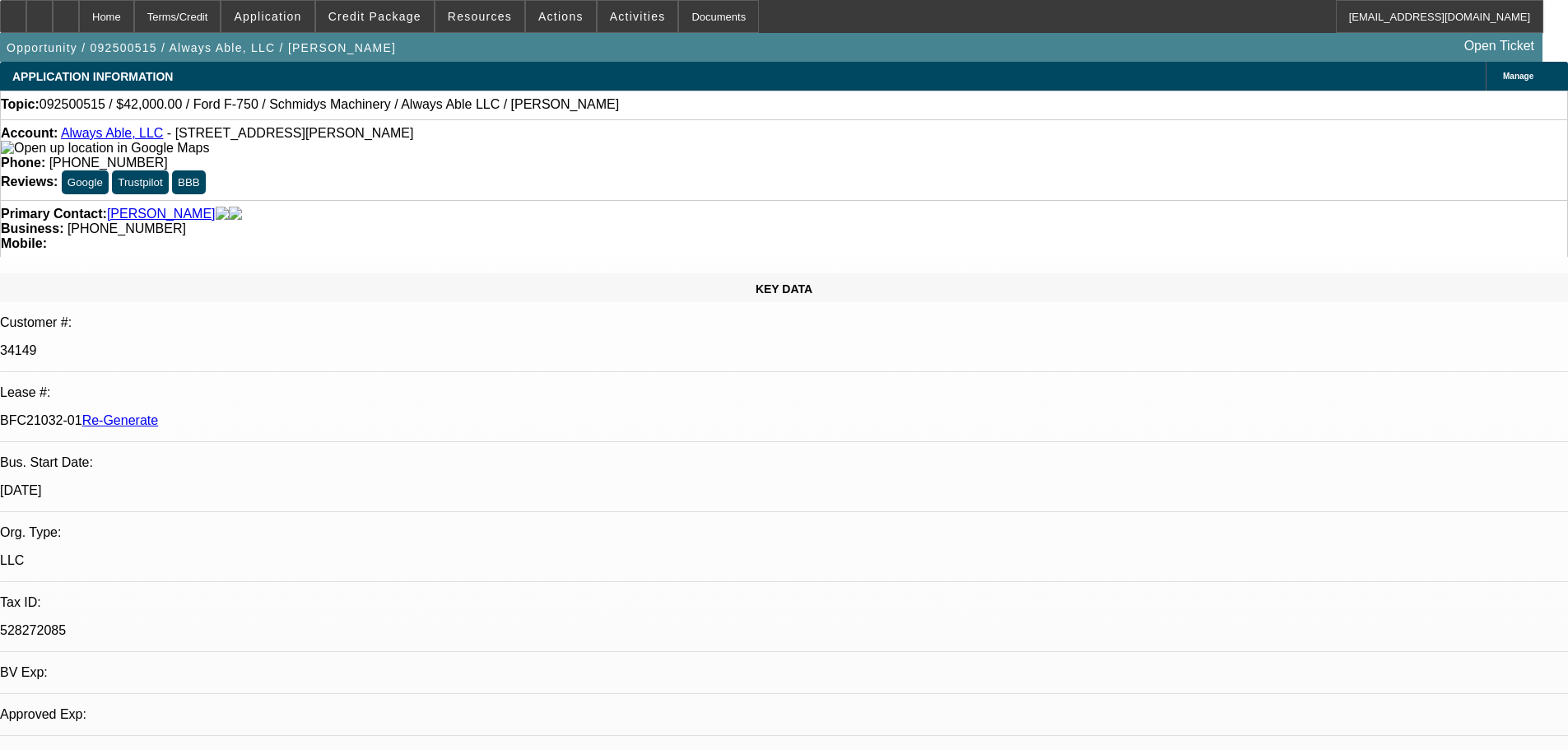
select select "0"
select select "6"
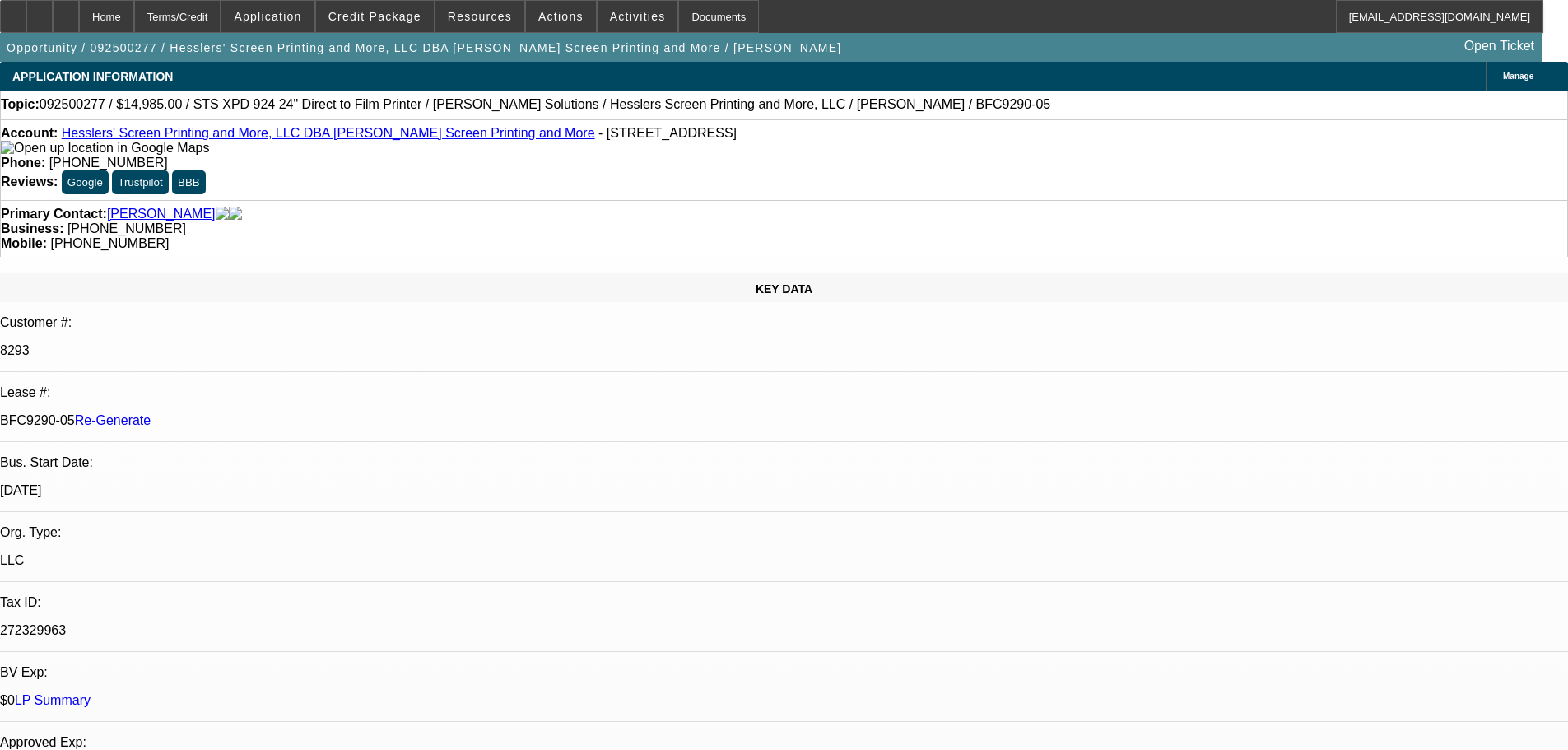
select select "3"
select select "0"
select select "2"
select select "0"
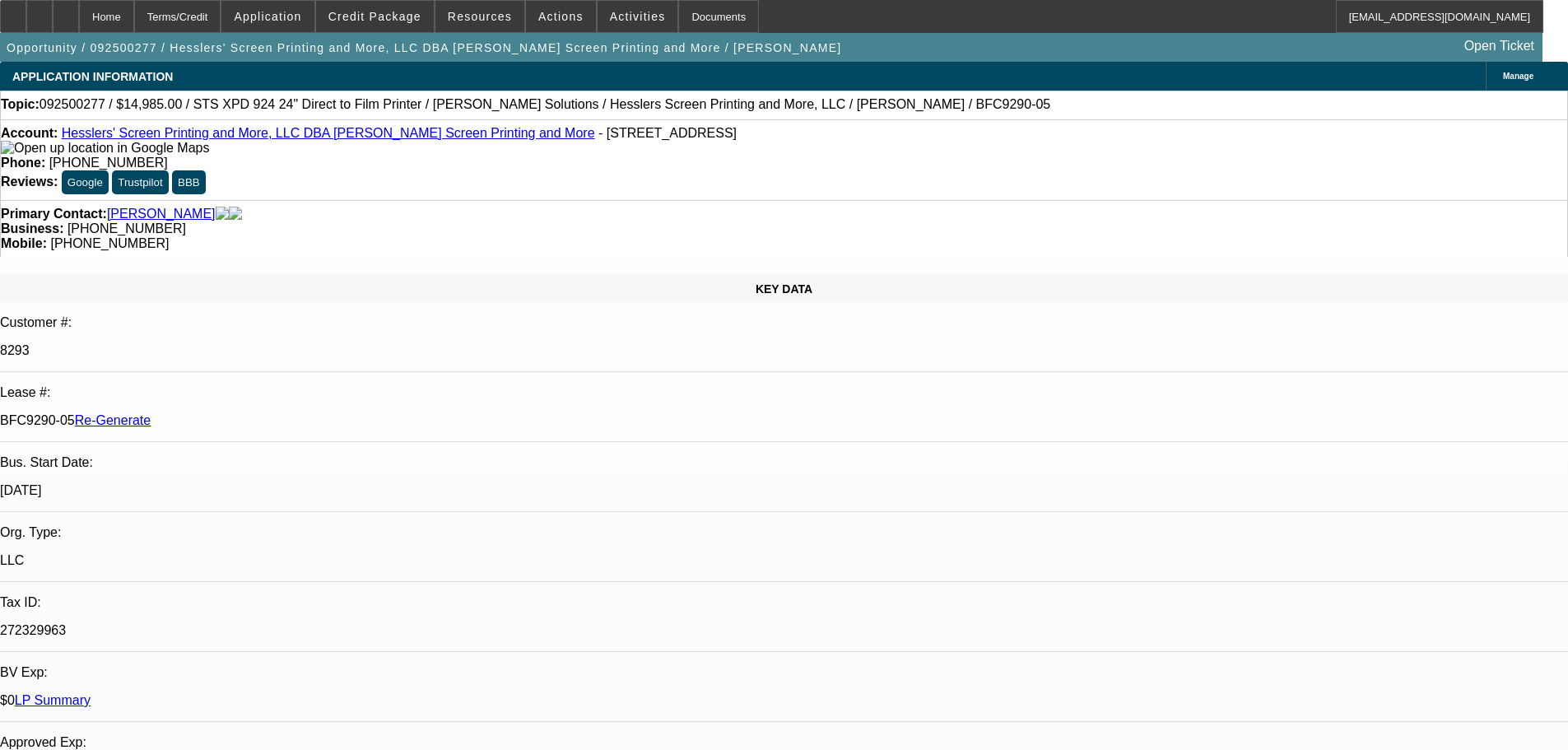
select select "2"
